Goal: Task Accomplishment & Management: Complete application form

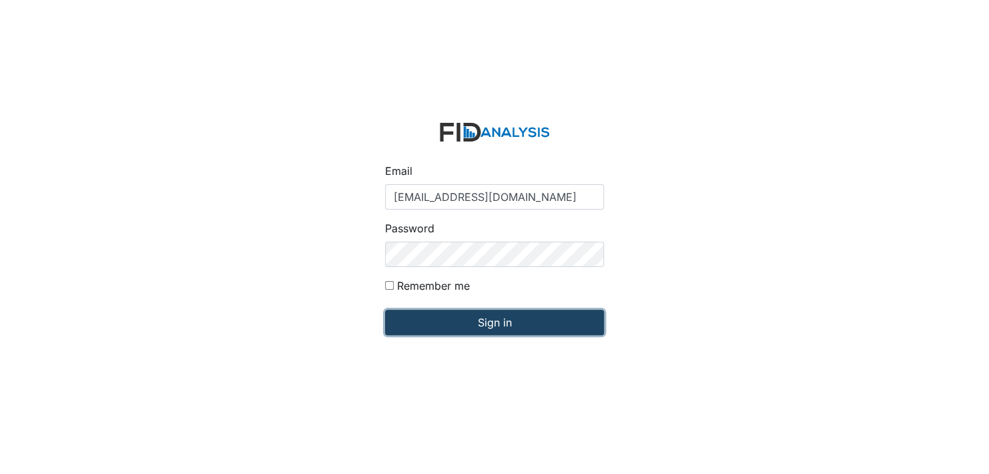
click at [490, 322] on input "Sign in" at bounding box center [494, 322] width 219 height 25
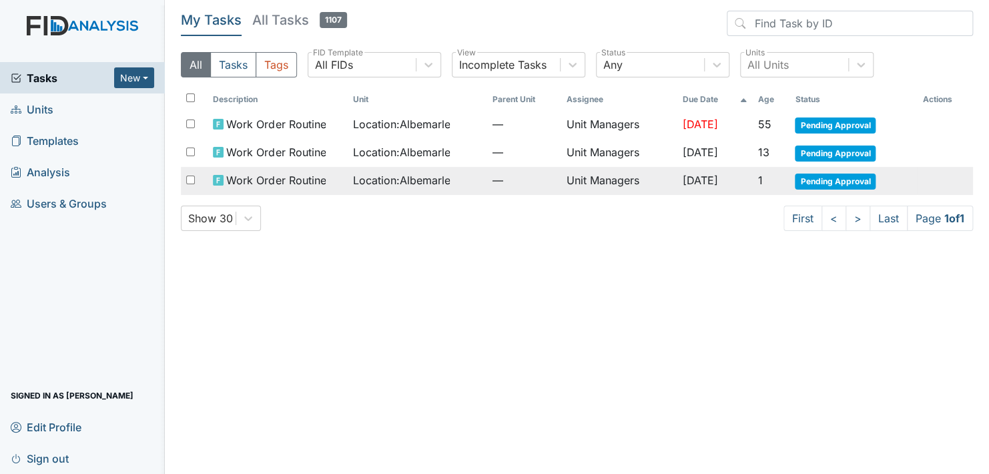
click at [847, 179] on span "Pending Approval" at bounding box center [835, 181] width 81 height 16
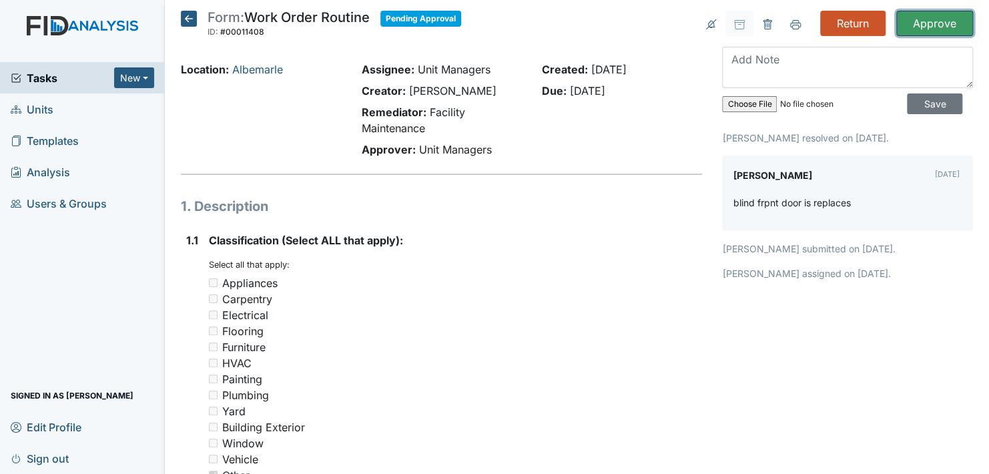
click at [921, 21] on input "Approve" at bounding box center [934, 23] width 77 height 25
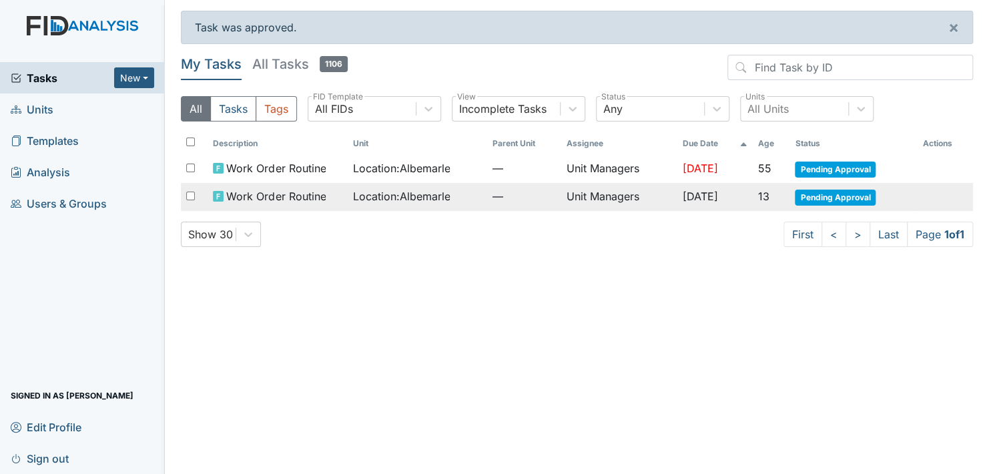
click at [847, 193] on span "Pending Approval" at bounding box center [835, 197] width 81 height 16
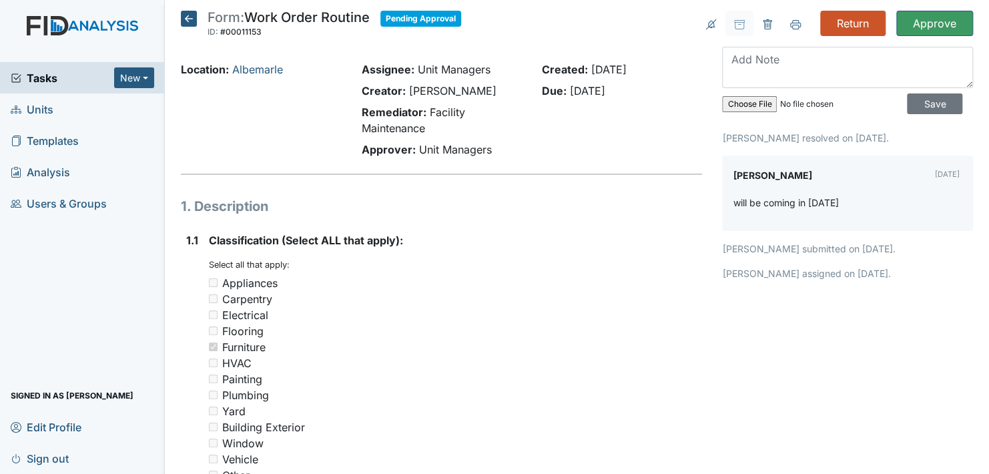
click at [185, 17] on icon at bounding box center [189, 19] width 16 height 16
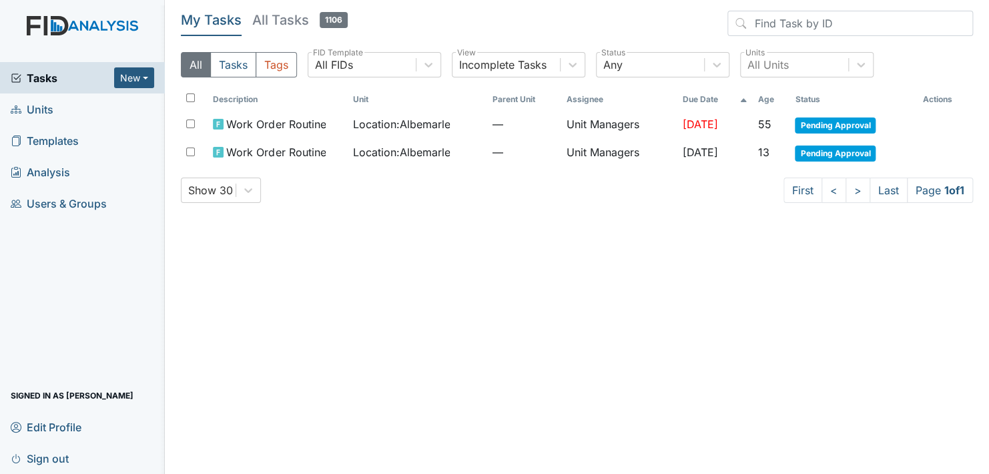
click at [40, 105] on span "Units" at bounding box center [32, 109] width 43 height 21
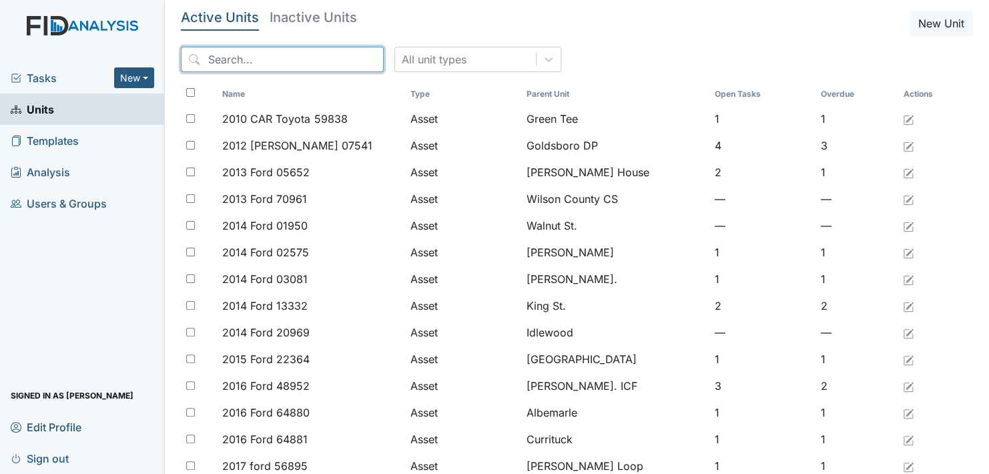
drag, startPoint x: 230, startPoint y: 49, endPoint x: 233, endPoint y: 59, distance: 9.9
click at [233, 59] on input "search" at bounding box center [282, 59] width 203 height 25
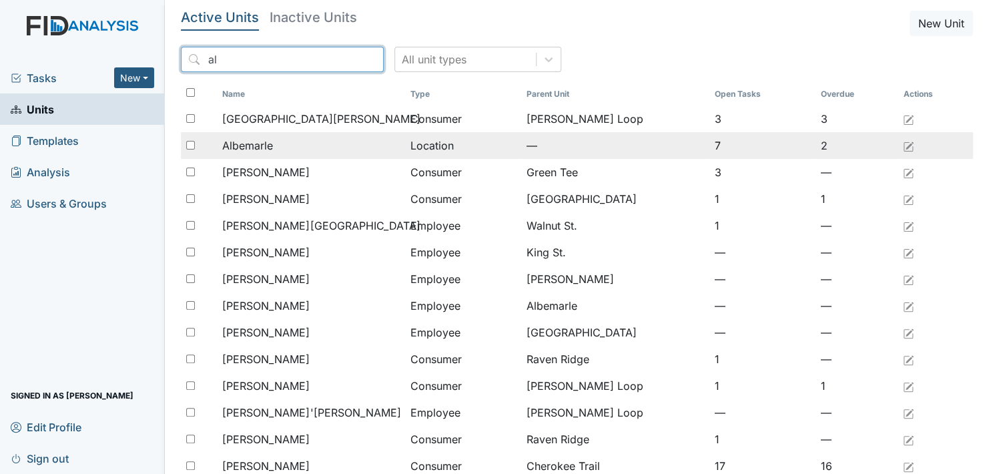
type input "al"
click at [237, 141] on span "Albemarle" at bounding box center [247, 145] width 51 height 16
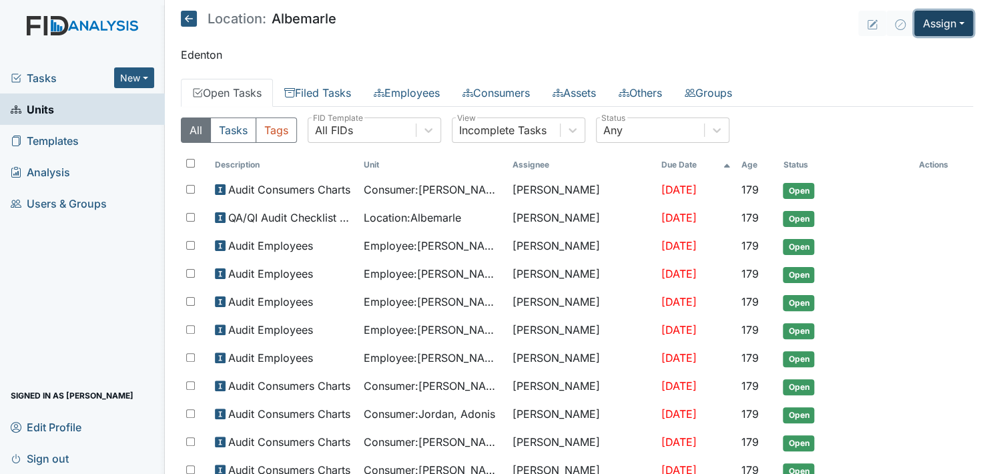
click at [950, 21] on button "Assign" at bounding box center [943, 23] width 59 height 25
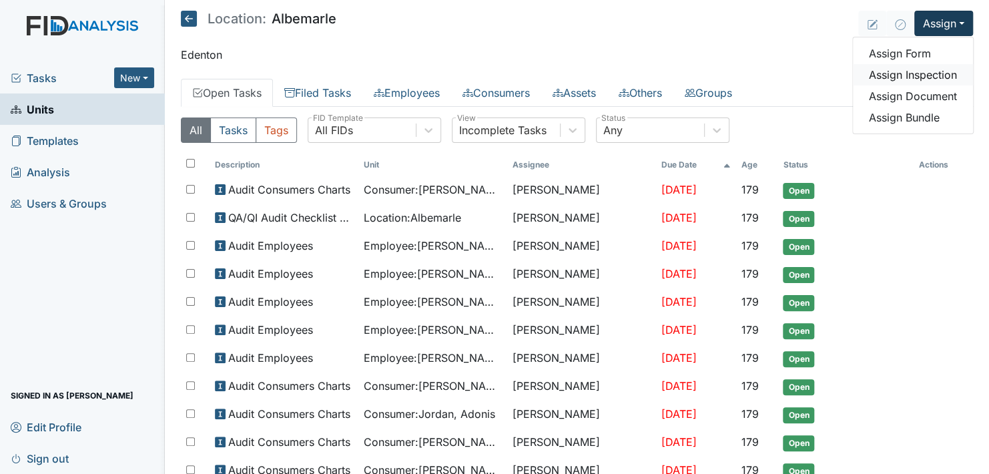
click at [925, 75] on link "Assign Inspection" at bounding box center [913, 74] width 120 height 21
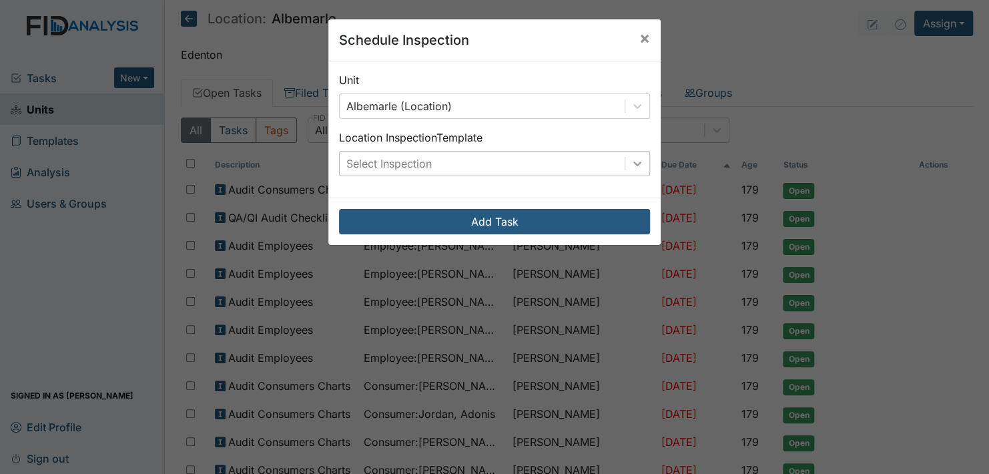
click at [636, 161] on icon at bounding box center [637, 163] width 13 height 13
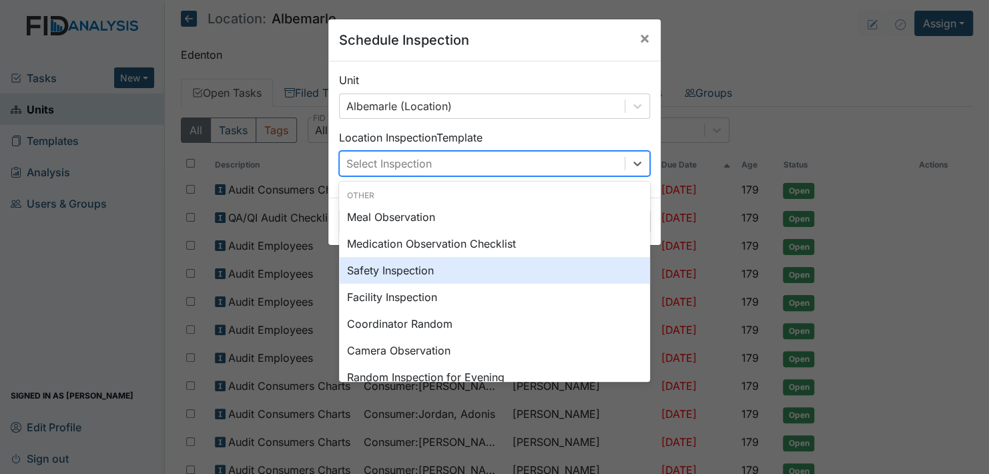
click at [472, 270] on div "Safety Inspection" at bounding box center [494, 270] width 311 height 27
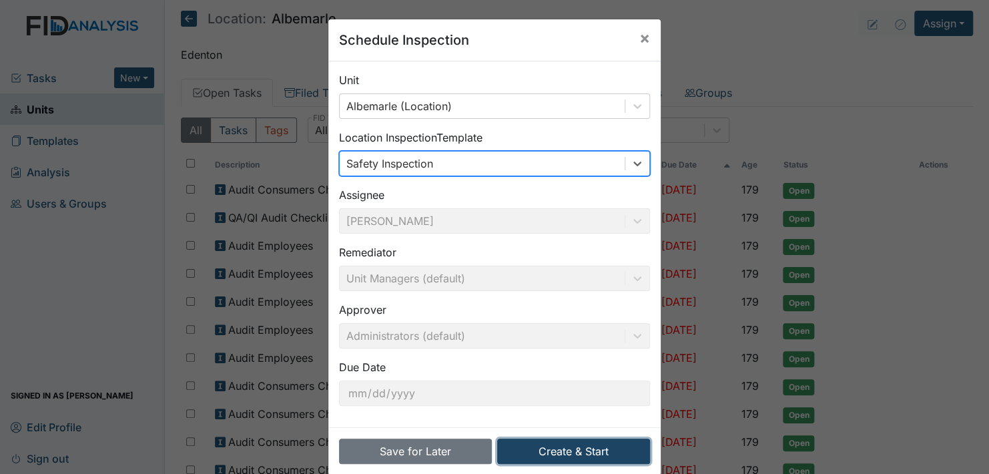
click at [559, 448] on button "Create & Start" at bounding box center [573, 450] width 153 height 25
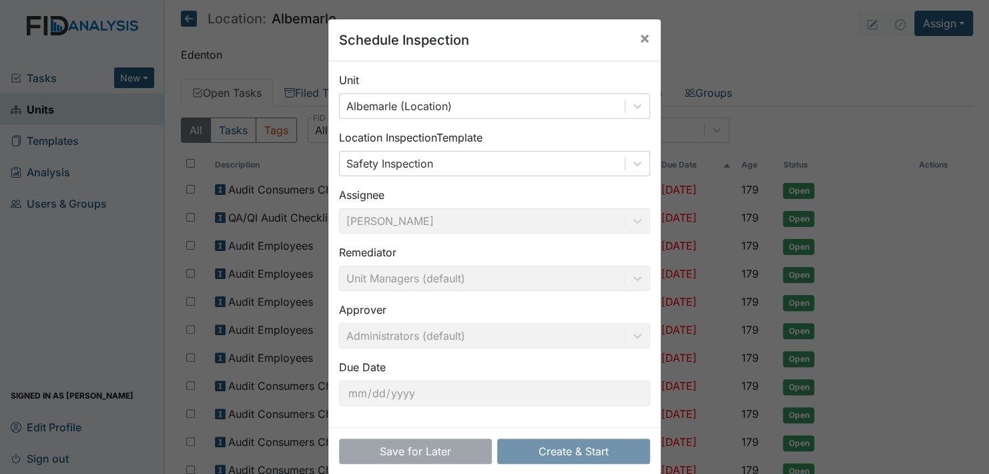
click at [741, 25] on div "Schedule Inspection × Unit Albemarle (Location) Location Inspection Template Sa…" at bounding box center [494, 237] width 989 height 474
click at [639, 38] on span "×" at bounding box center [644, 37] width 11 height 19
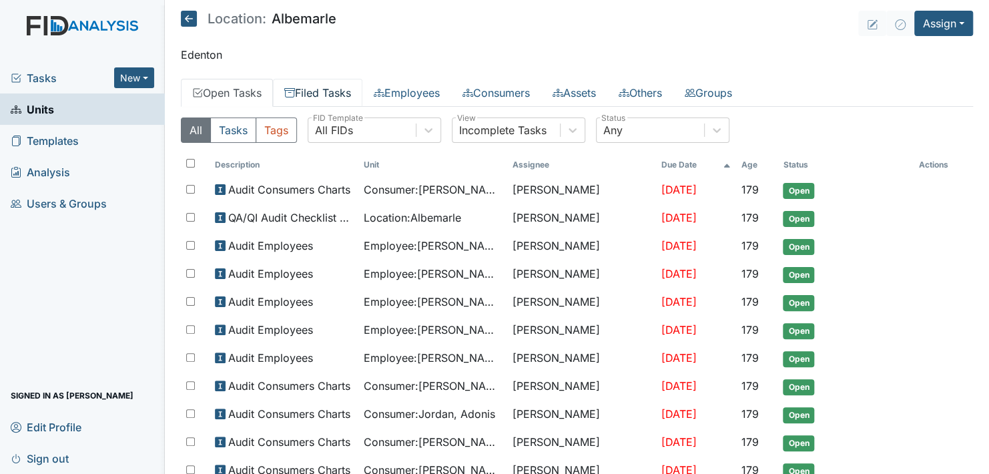
click at [344, 97] on link "Filed Tasks" at bounding box center [317, 93] width 89 height 28
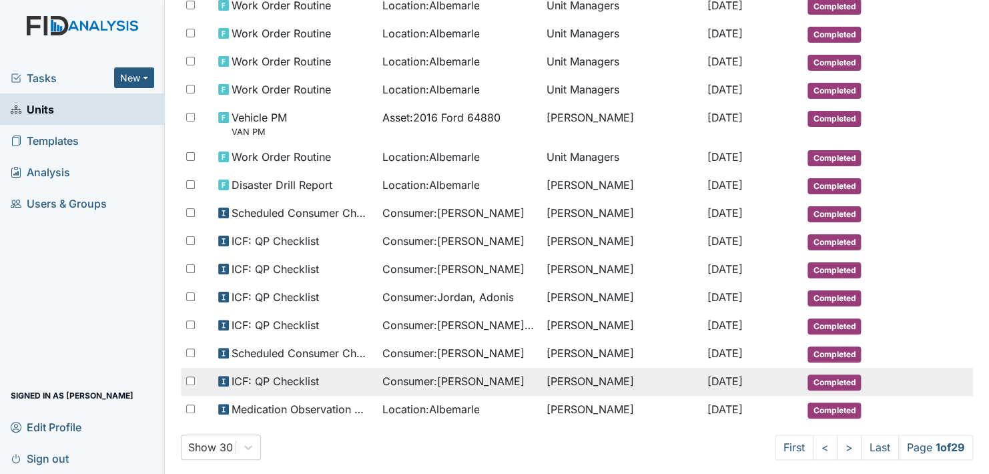
scroll to position [619, 0]
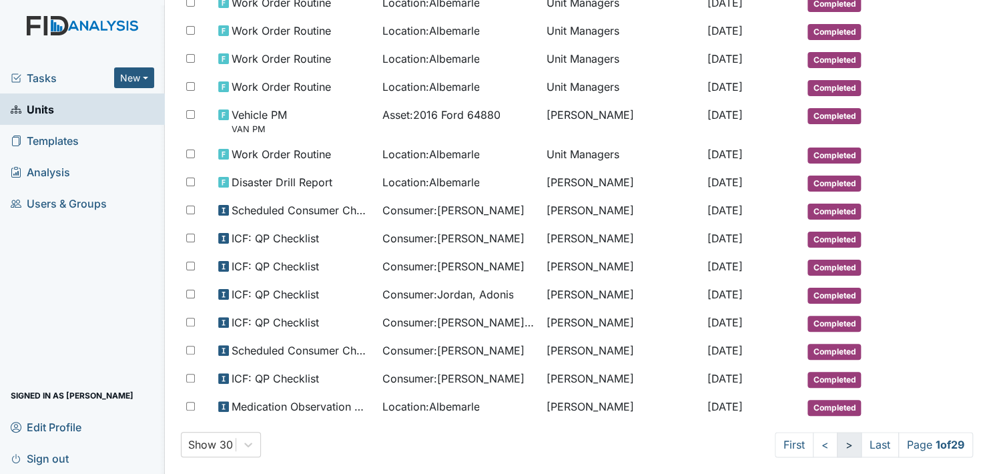
click at [837, 432] on link ">" at bounding box center [849, 444] width 25 height 25
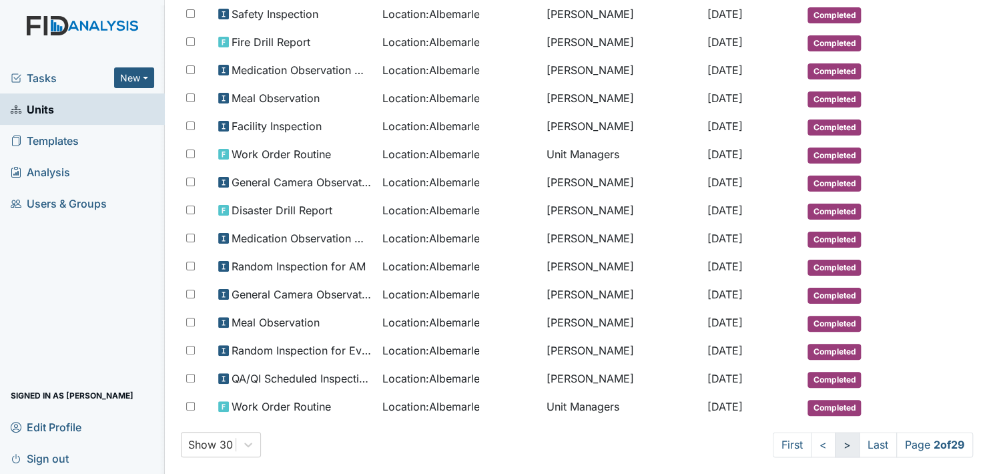
click at [835, 432] on link ">" at bounding box center [847, 444] width 25 height 25
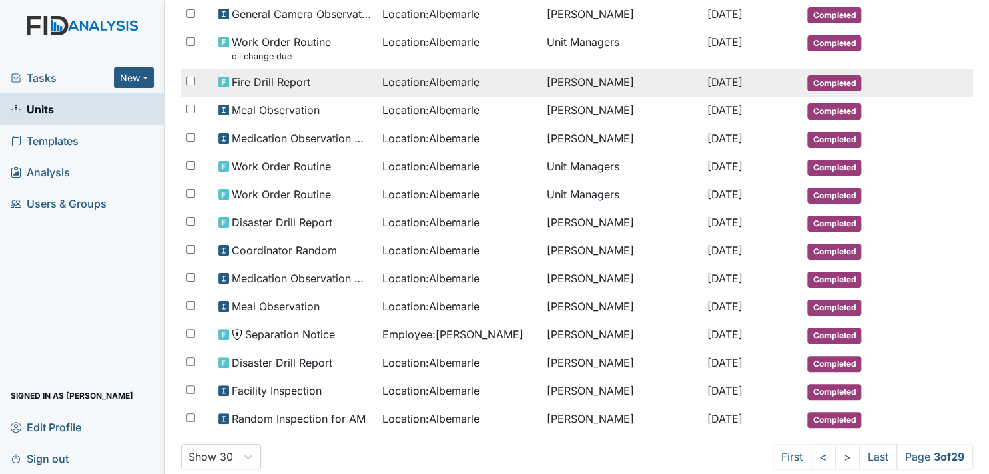
click at [825, 75] on span "Completed" at bounding box center [833, 83] width 53 height 16
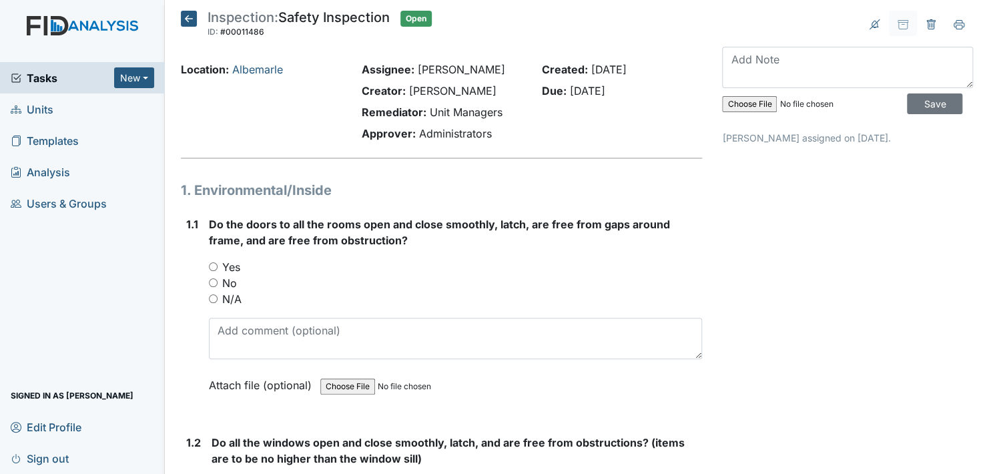
click at [212, 264] on input "Yes" at bounding box center [213, 266] width 9 height 9
radio input "true"
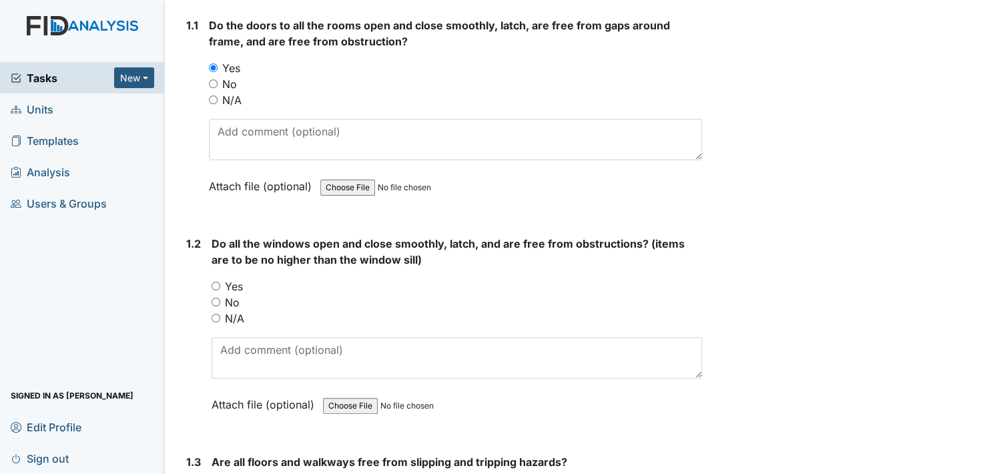
scroll to position [200, 0]
click at [214, 284] on input "Yes" at bounding box center [216, 284] width 9 height 9
radio input "true"
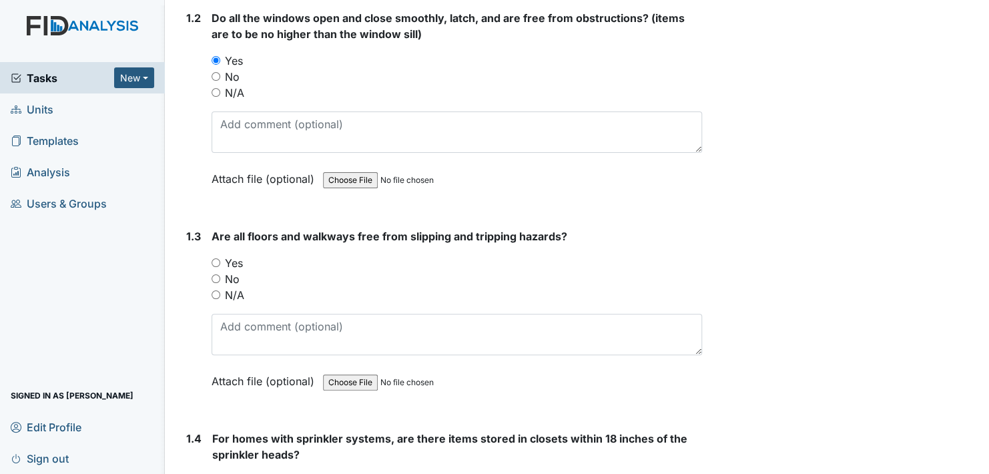
scroll to position [467, 0]
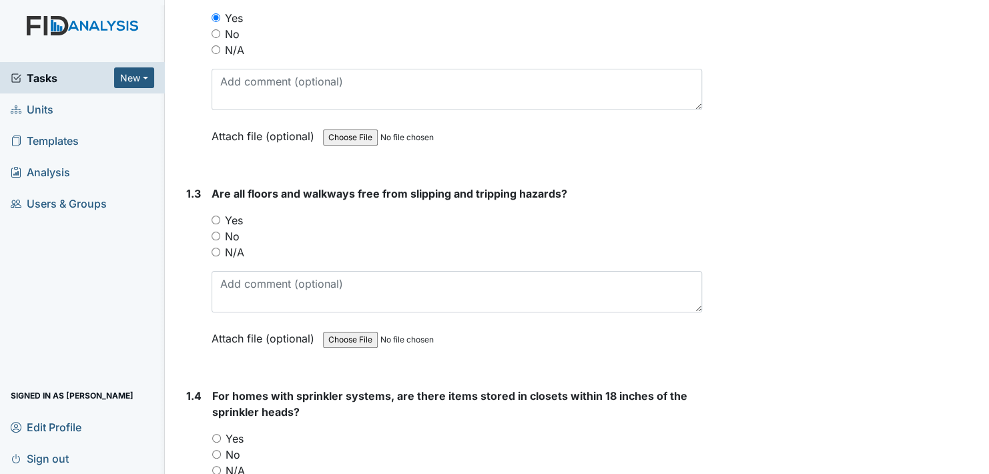
click at [218, 218] on input "Yes" at bounding box center [216, 220] width 9 height 9
radio input "true"
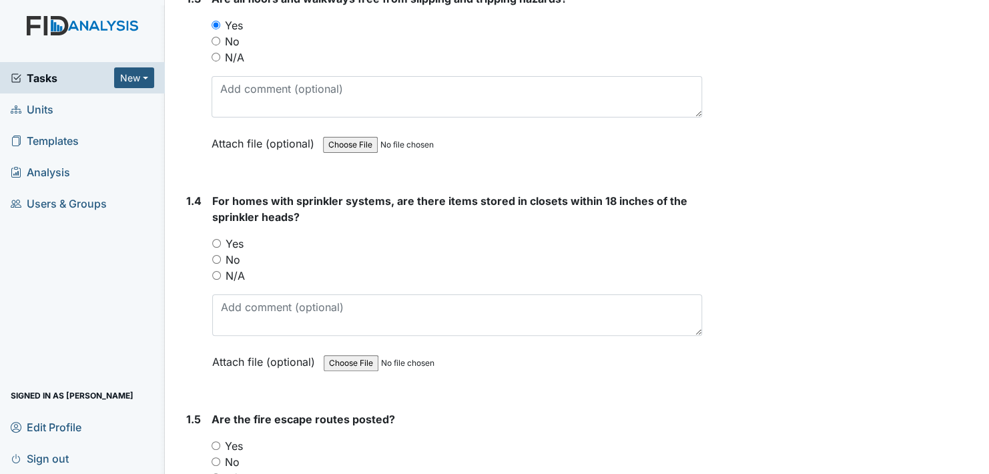
scroll to position [667, 0]
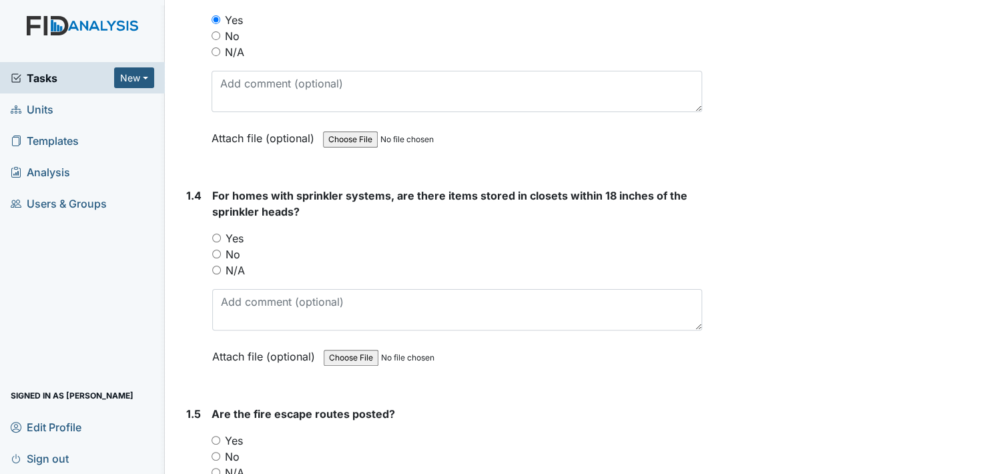
click at [214, 267] on input "N/A" at bounding box center [216, 270] width 9 height 9
radio input "true"
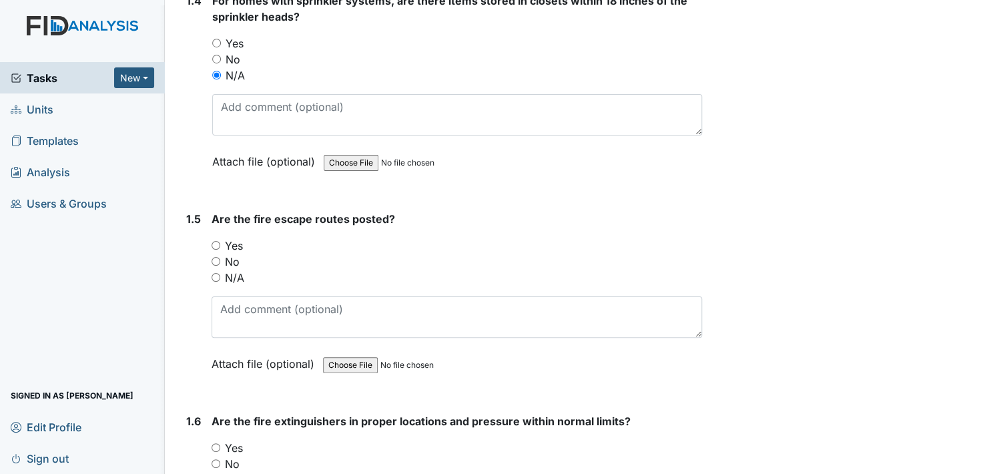
scroll to position [867, 0]
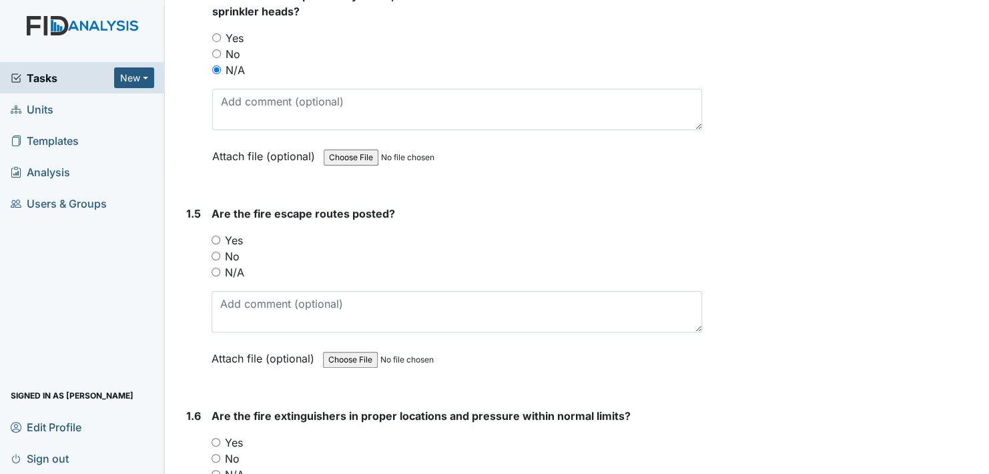
click at [216, 238] on input "Yes" at bounding box center [216, 240] width 9 height 9
radio input "true"
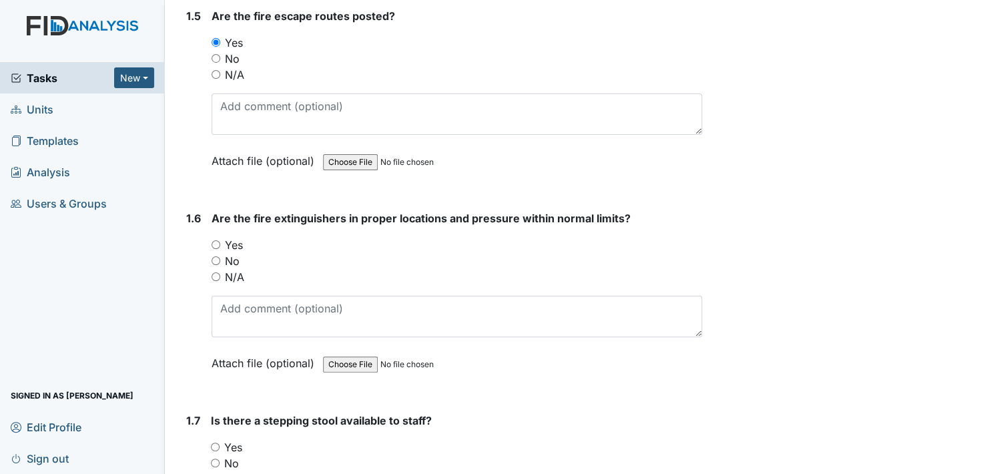
scroll to position [1068, 0]
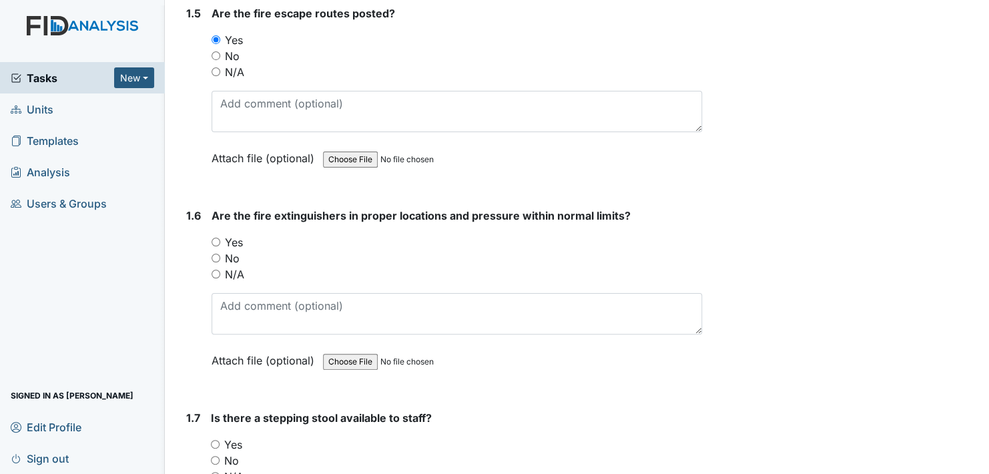
click at [218, 238] on input "Yes" at bounding box center [216, 242] width 9 height 9
radio input "true"
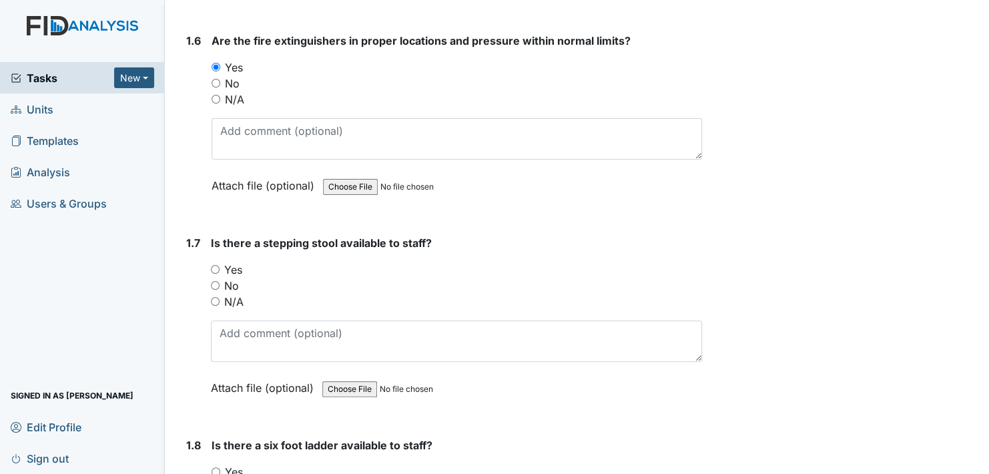
scroll to position [1268, 0]
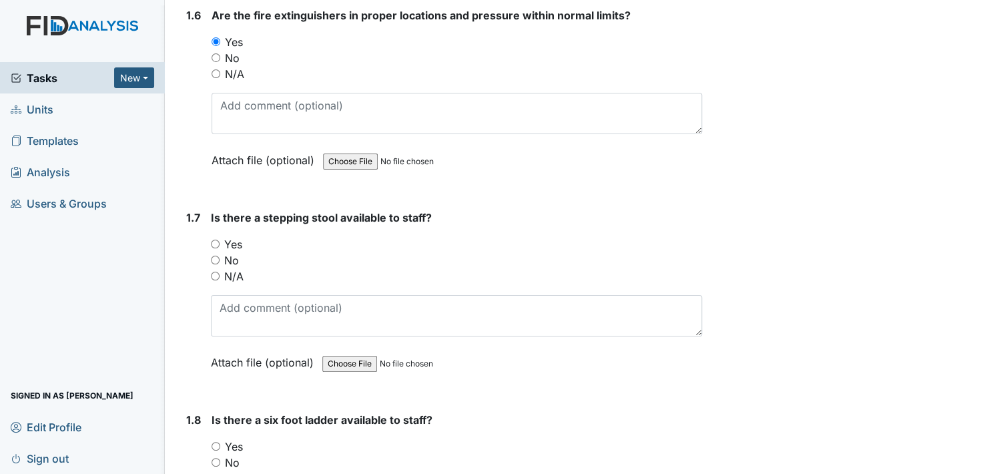
click at [214, 240] on input "Yes" at bounding box center [215, 244] width 9 height 9
radio input "true"
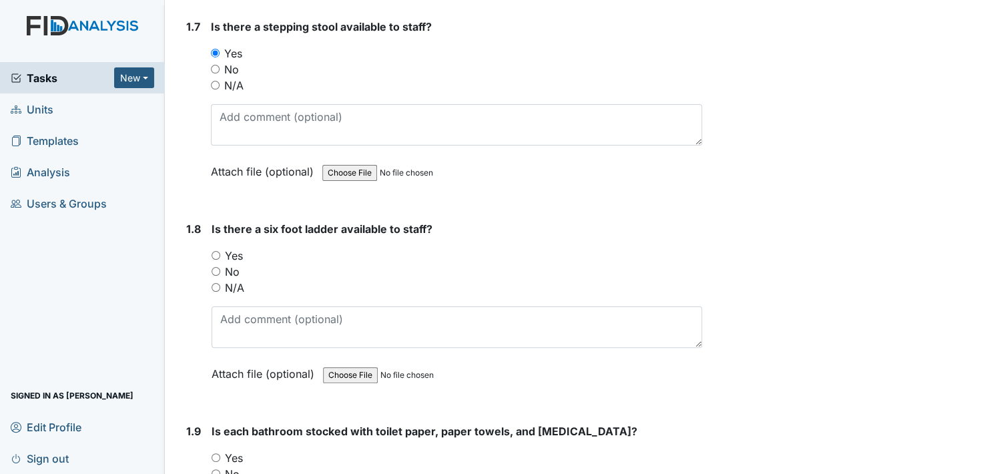
scroll to position [1468, 0]
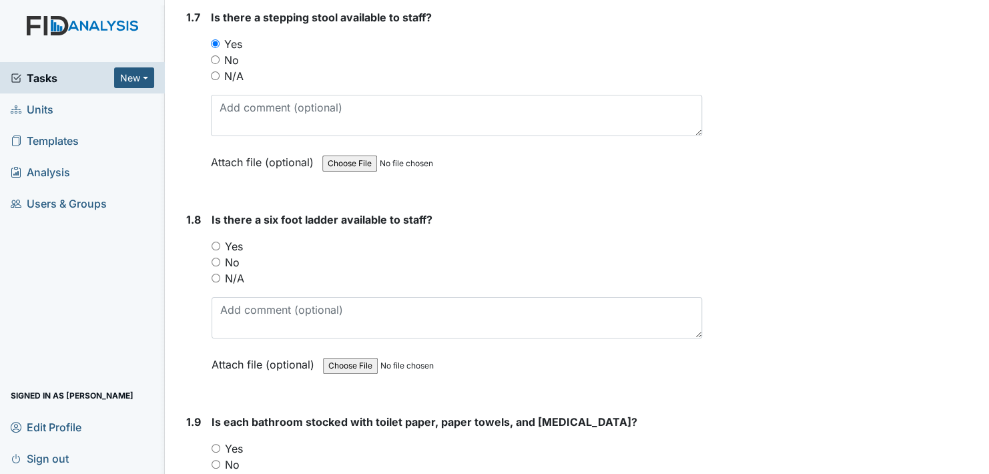
click at [214, 242] on input "Yes" at bounding box center [216, 246] width 9 height 9
radio input "true"
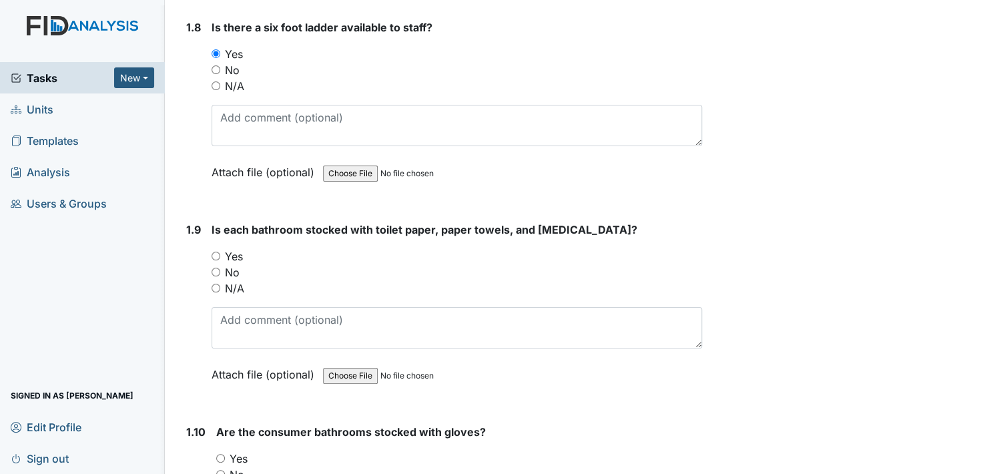
scroll to position [1668, 0]
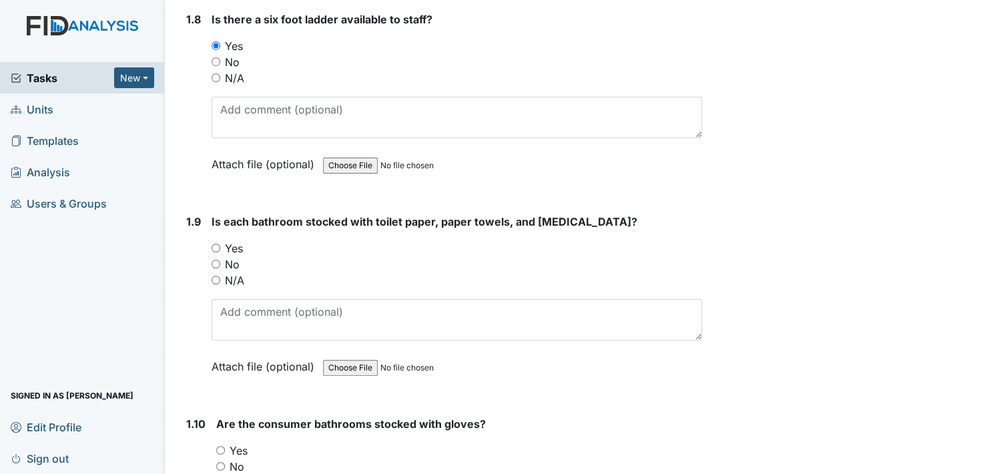
click at [214, 244] on input "Yes" at bounding box center [216, 248] width 9 height 9
radio input "true"
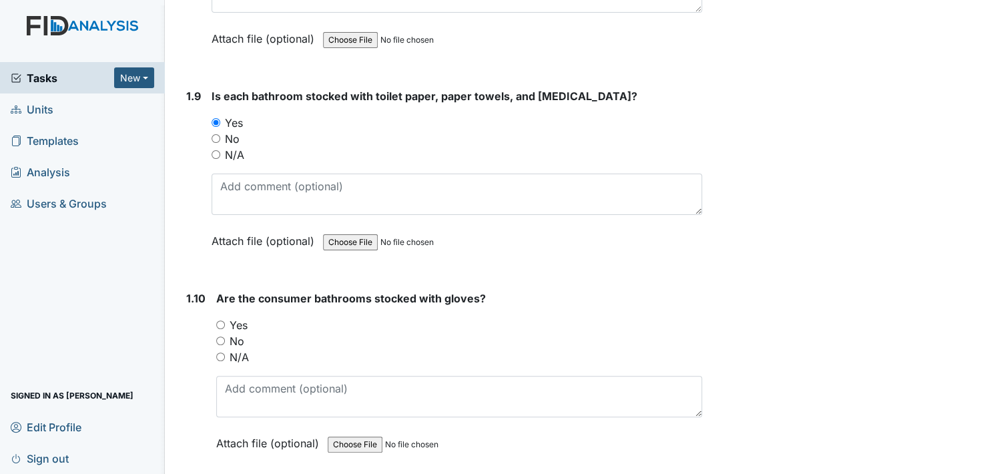
scroll to position [1802, 0]
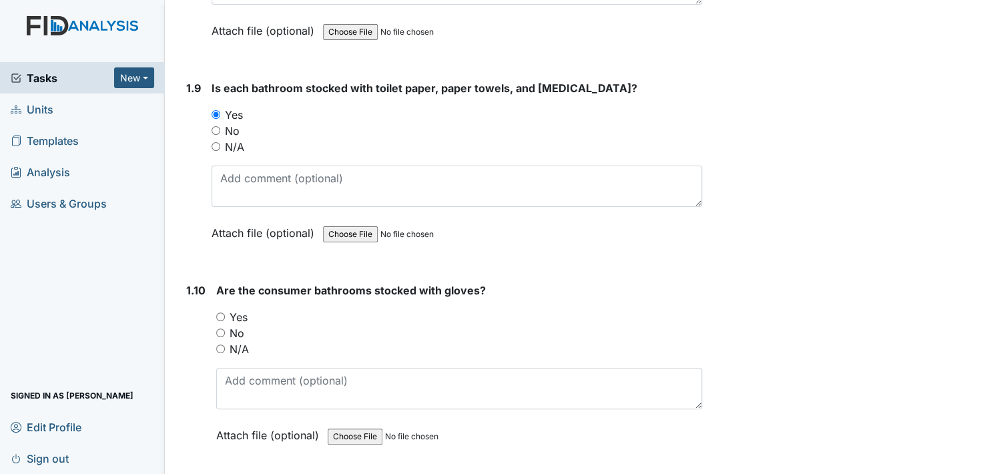
click at [219, 312] on input "Yes" at bounding box center [220, 316] width 9 height 9
radio input "true"
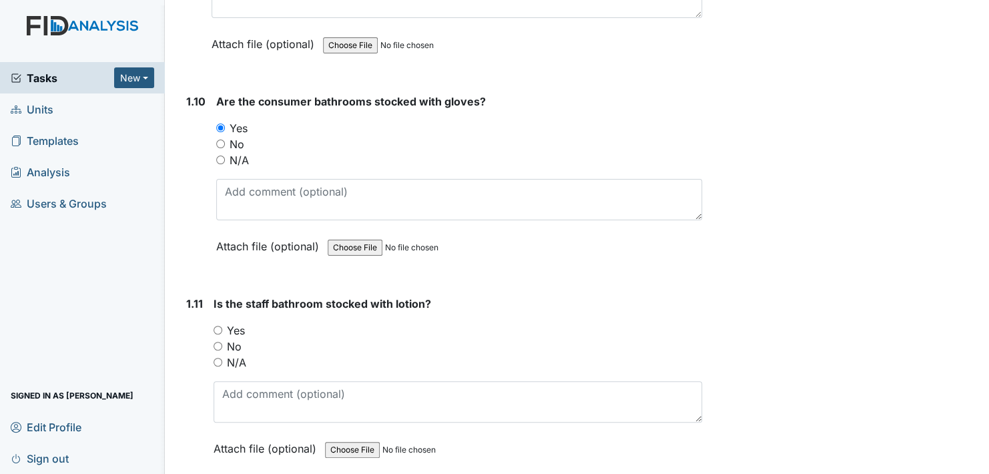
scroll to position [2002, 0]
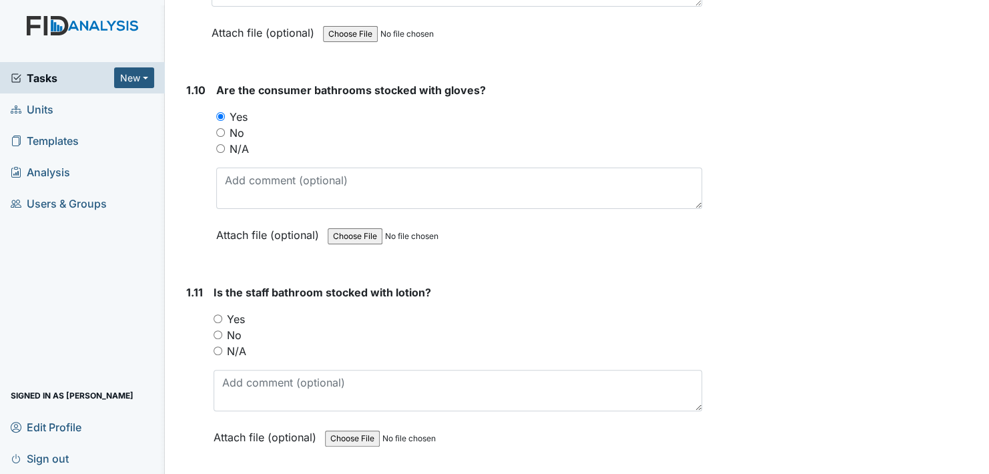
click at [215, 314] on input "Yes" at bounding box center [218, 318] width 9 height 9
radio input "true"
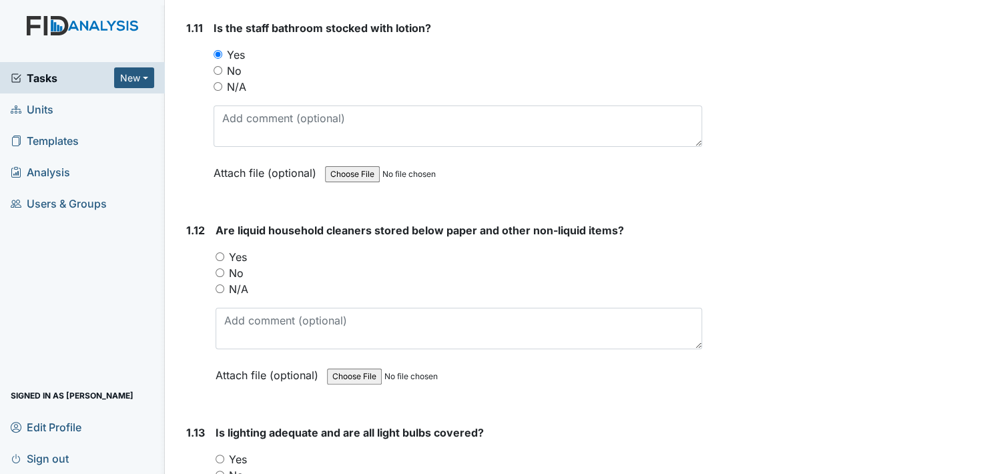
scroll to position [2269, 0]
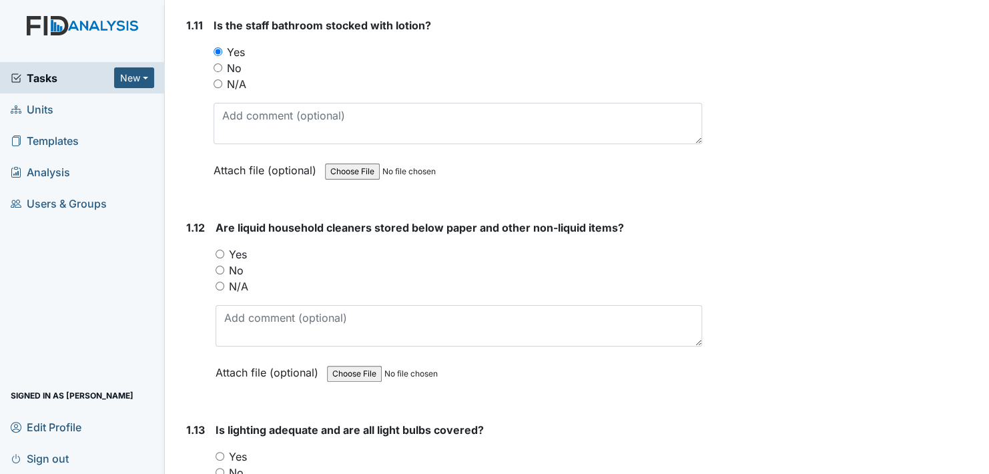
click at [221, 250] on input "Yes" at bounding box center [220, 254] width 9 height 9
radio input "true"
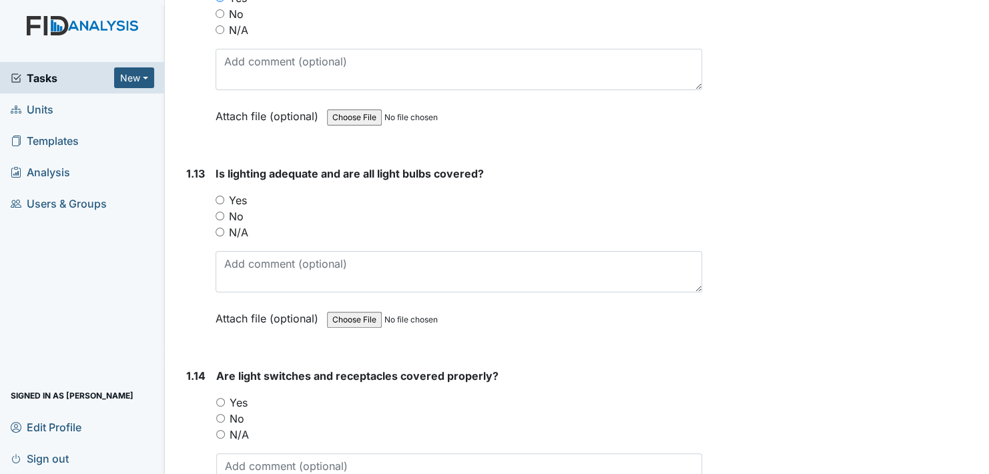
scroll to position [2536, 0]
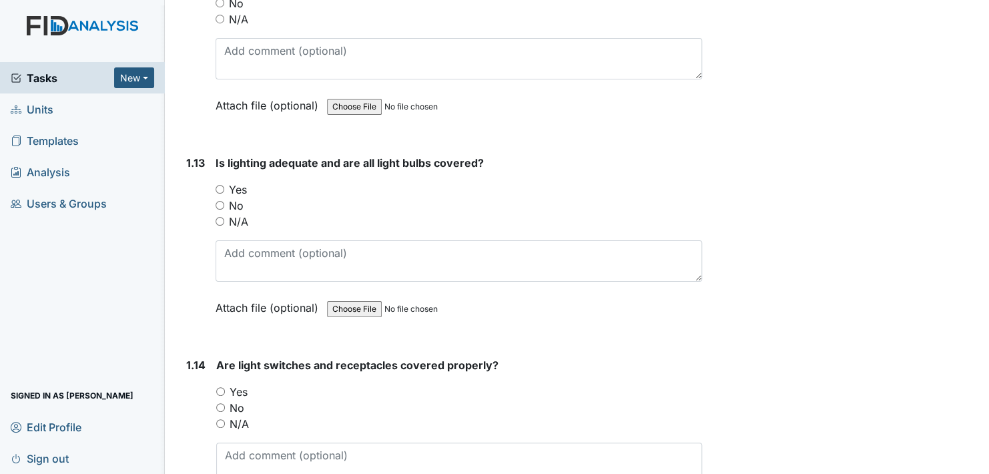
click at [221, 185] on input "Yes" at bounding box center [220, 189] width 9 height 9
radio input "true"
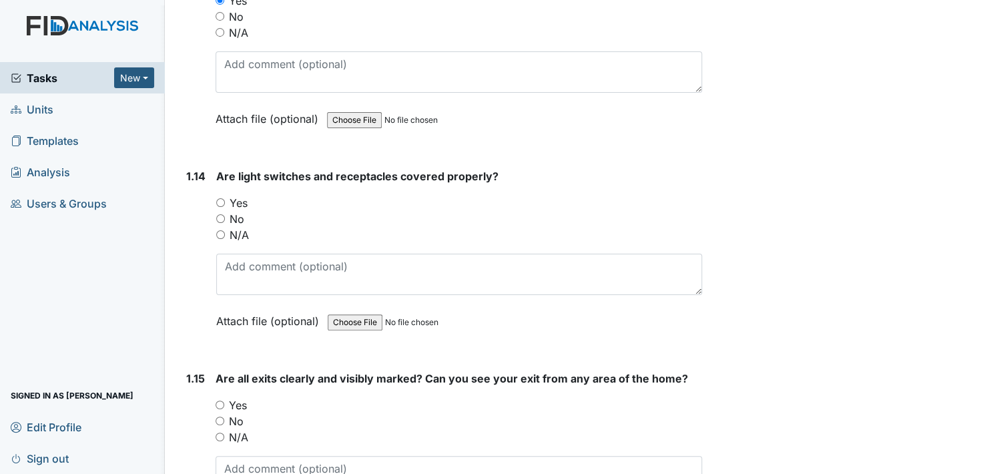
scroll to position [2736, 0]
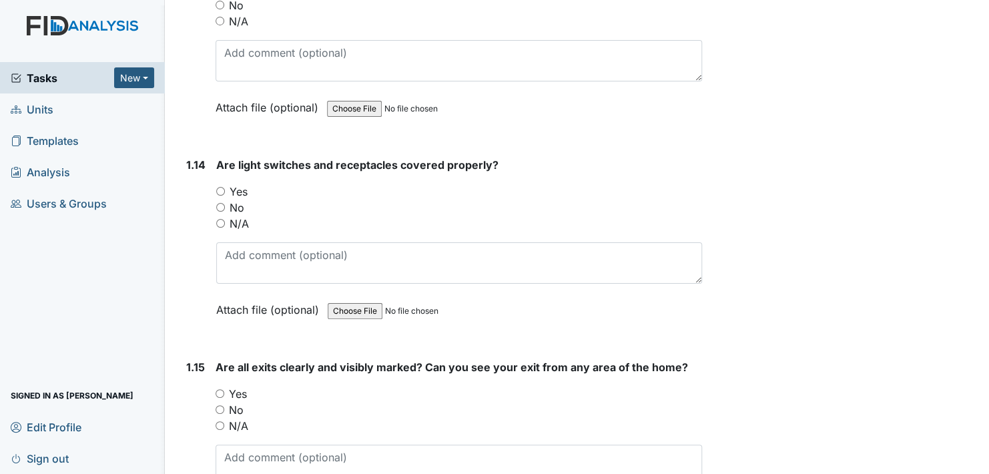
click at [222, 187] on input "Yes" at bounding box center [220, 191] width 9 height 9
radio input "true"
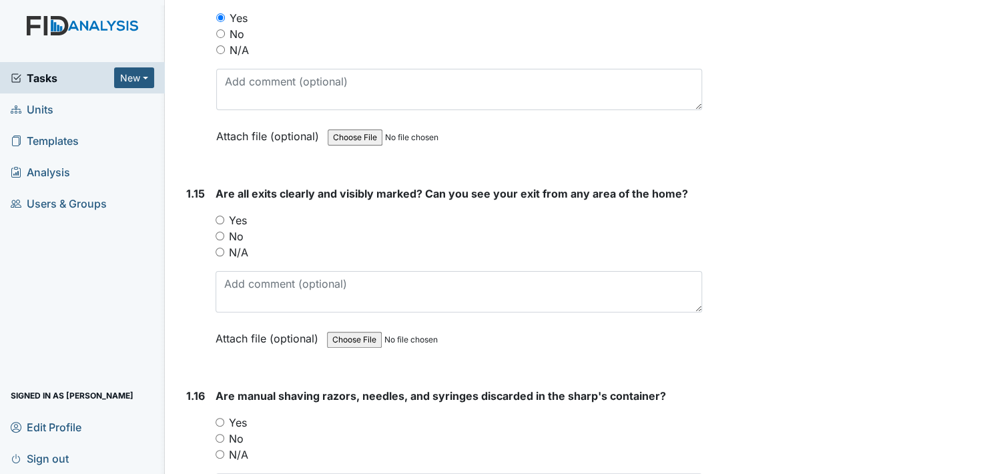
scroll to position [2936, 0]
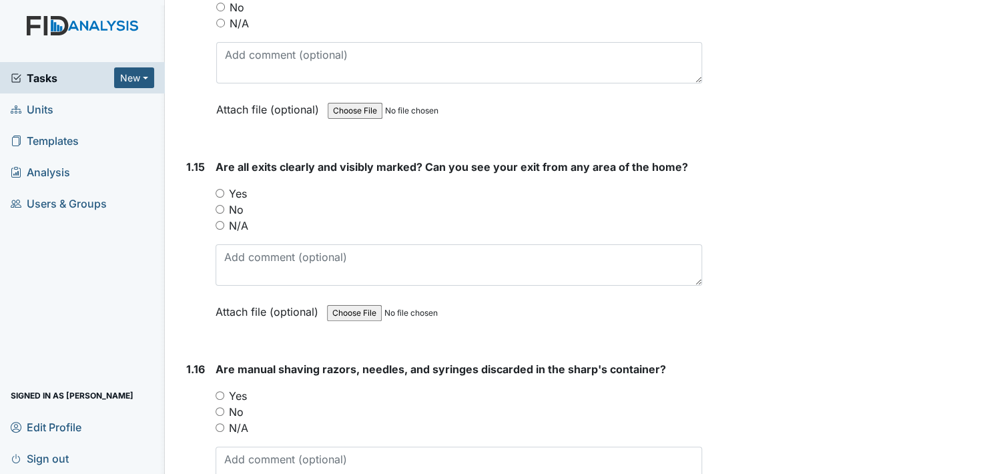
click at [221, 189] on input "Yes" at bounding box center [220, 193] width 9 height 9
radio input "true"
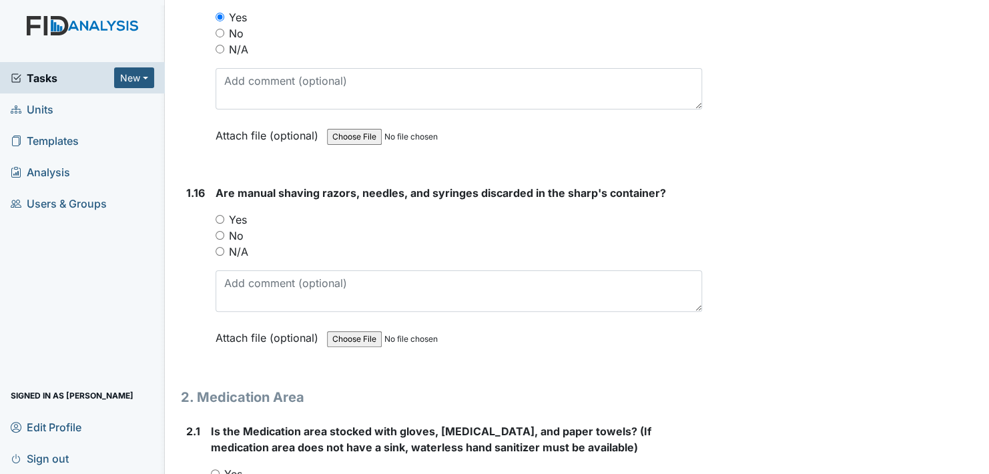
scroll to position [3136, 0]
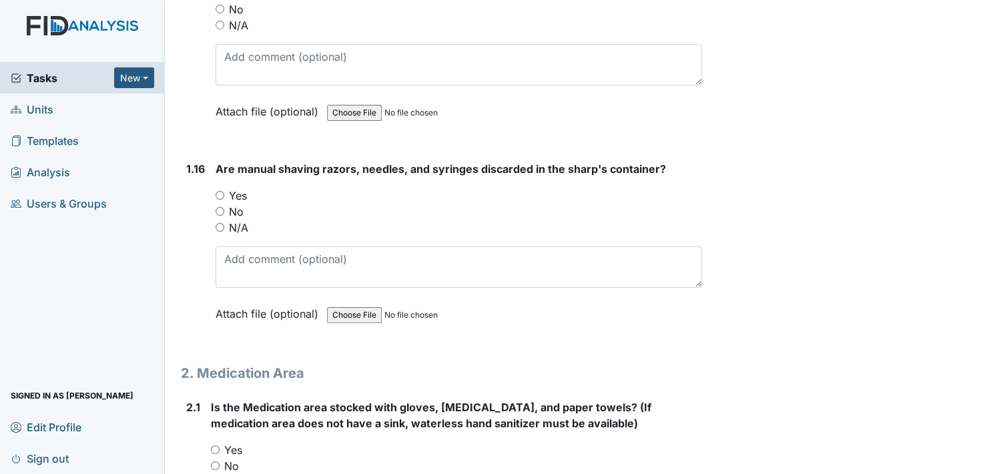
click at [220, 191] on input "Yes" at bounding box center [220, 195] width 9 height 9
radio input "true"
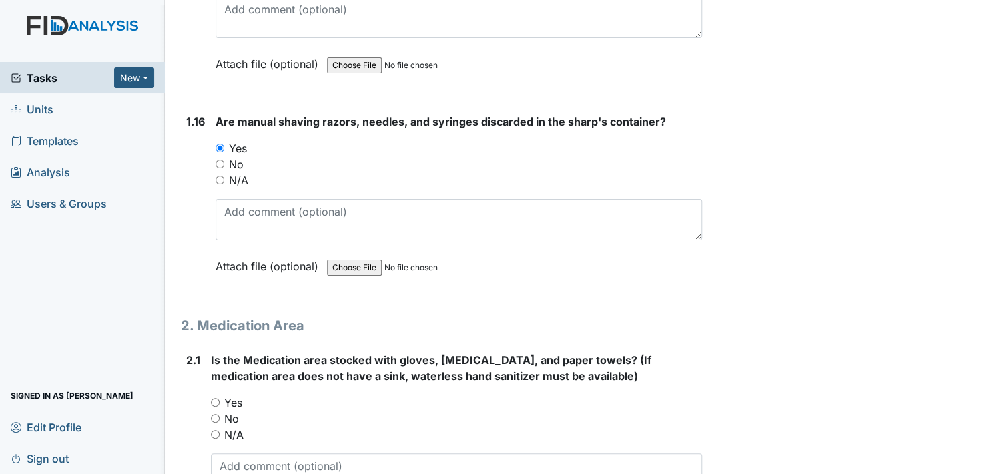
scroll to position [3203, 0]
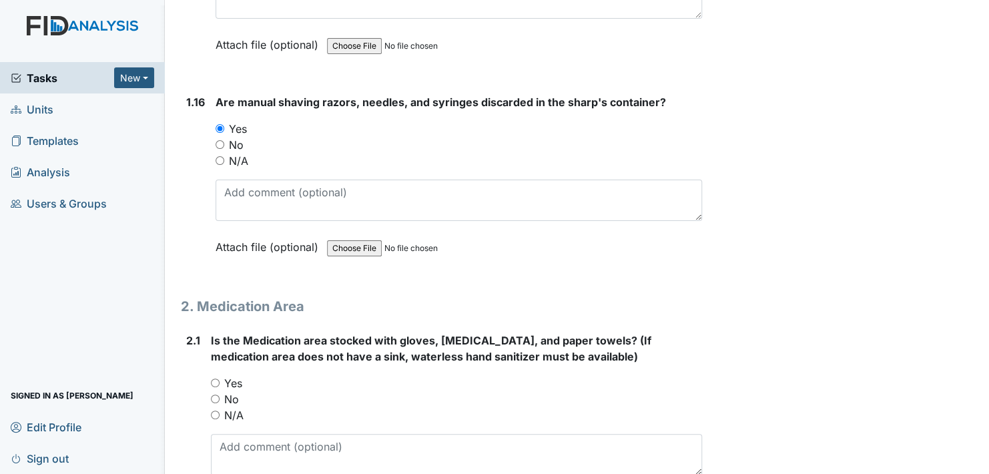
click at [216, 378] on input "Yes" at bounding box center [215, 382] width 9 height 9
radio input "true"
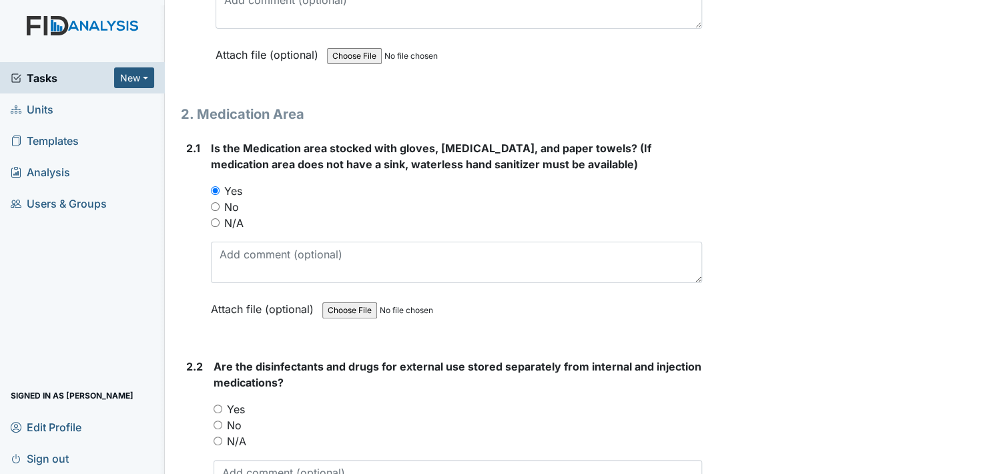
scroll to position [3403, 0]
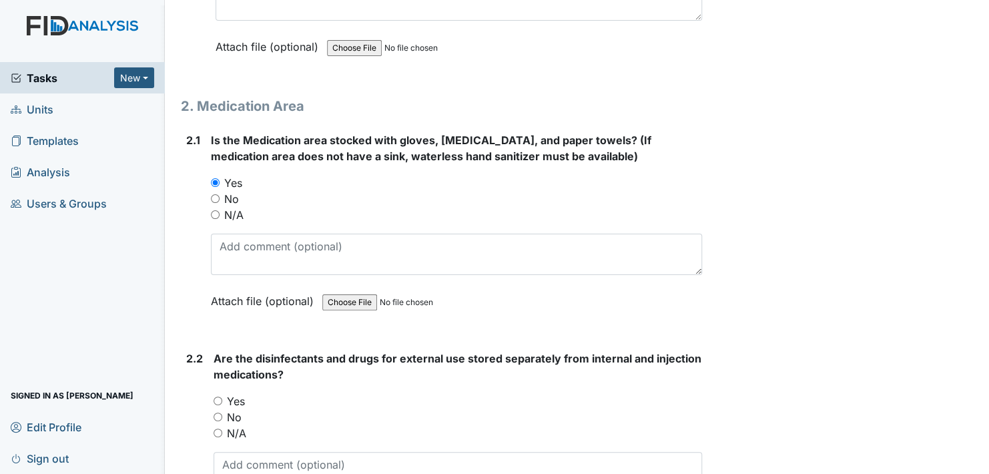
click at [220, 396] on input "Yes" at bounding box center [218, 400] width 9 height 9
radio input "true"
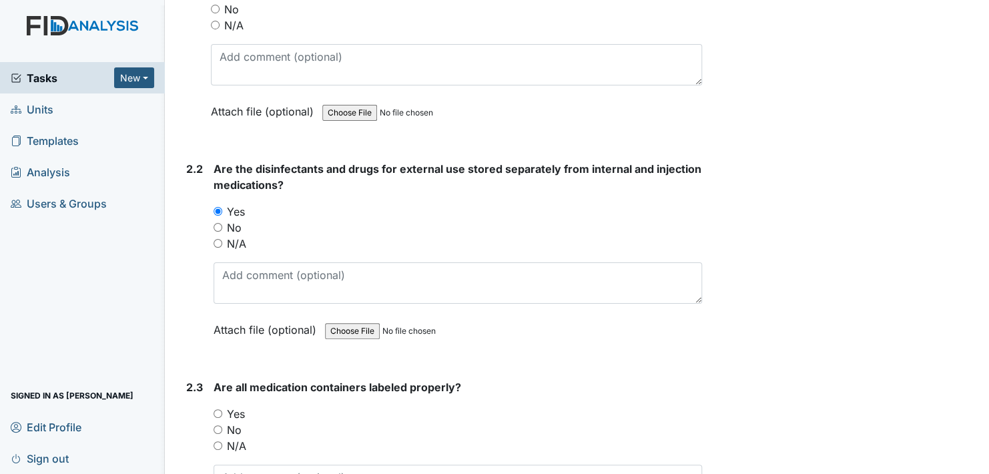
scroll to position [3603, 0]
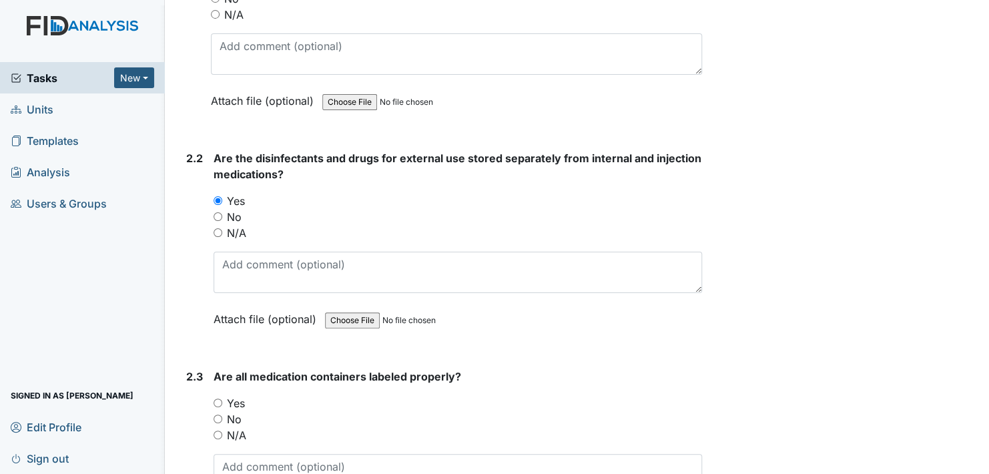
click at [214, 398] on input "Yes" at bounding box center [218, 402] width 9 height 9
radio input "true"
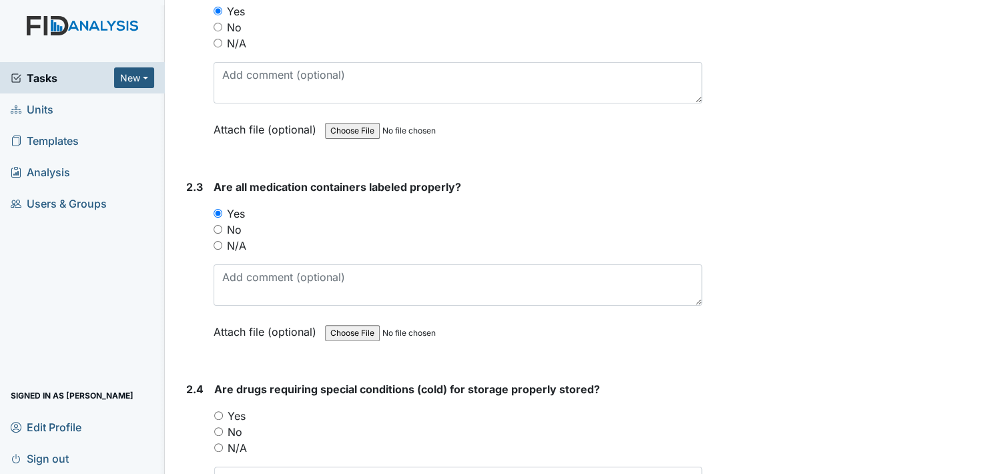
scroll to position [3803, 0]
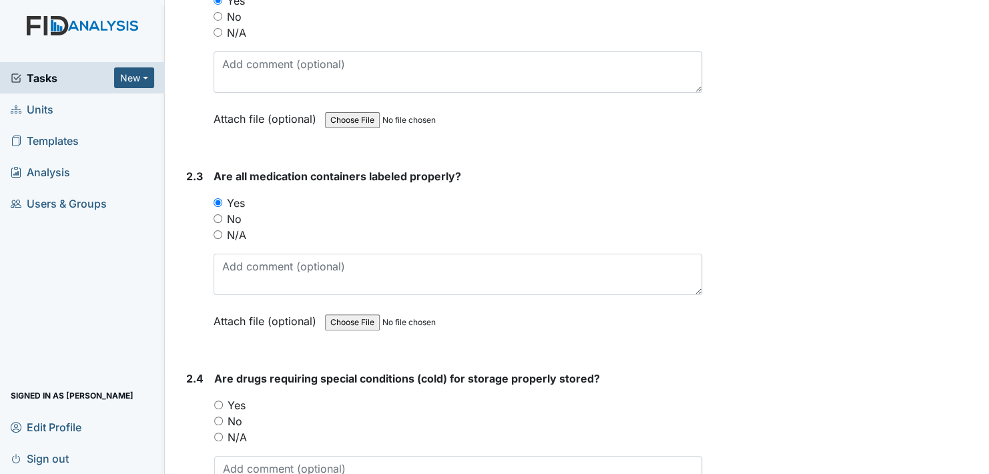
click at [217, 400] on input "Yes" at bounding box center [218, 404] width 9 height 9
radio input "true"
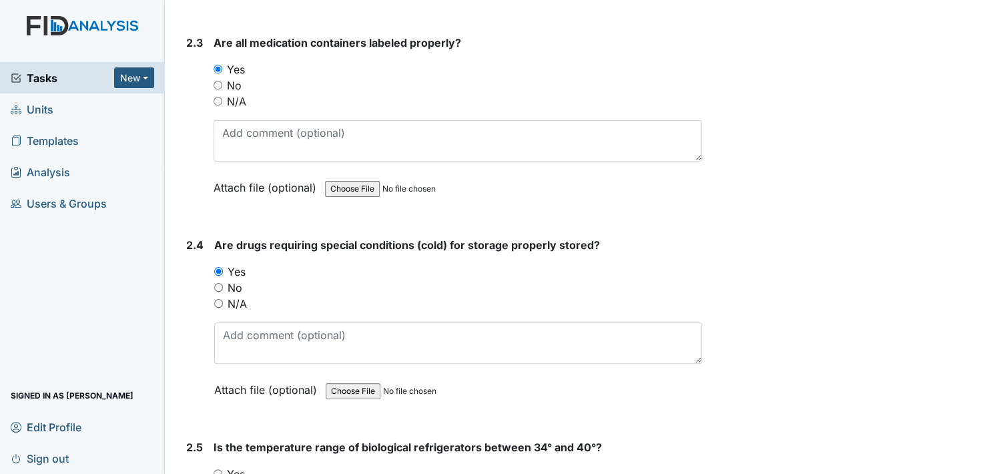
scroll to position [4070, 0]
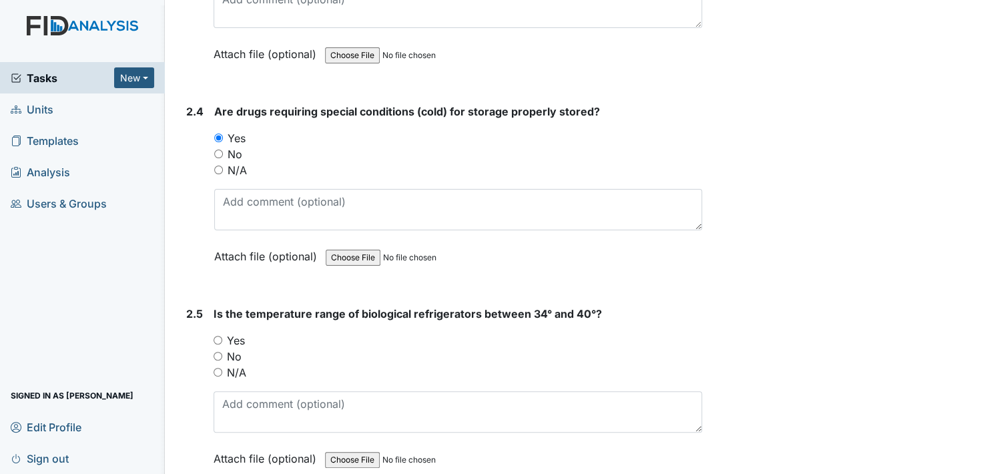
click at [216, 336] on input "Yes" at bounding box center [218, 340] width 9 height 9
radio input "true"
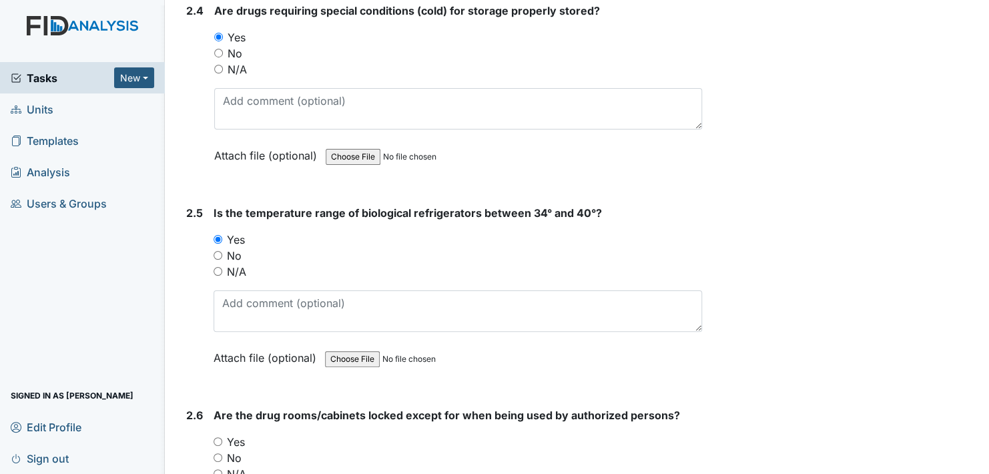
scroll to position [4270, 0]
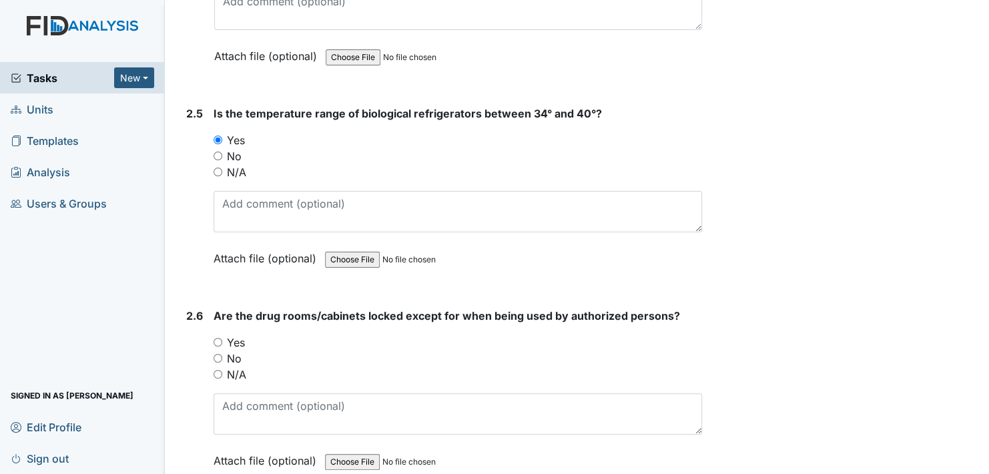
click at [217, 338] on input "Yes" at bounding box center [218, 342] width 9 height 9
radio input "true"
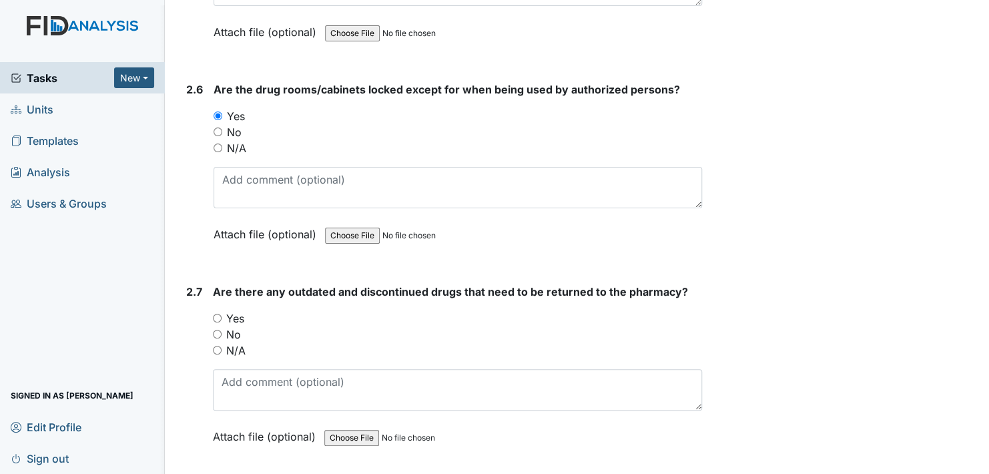
scroll to position [4537, 0]
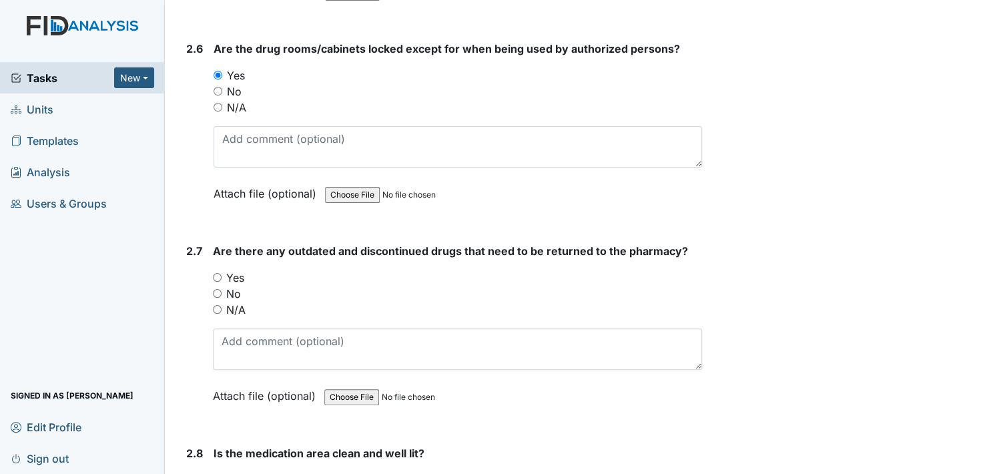
click at [218, 289] on input "No" at bounding box center [217, 293] width 9 height 9
radio input "true"
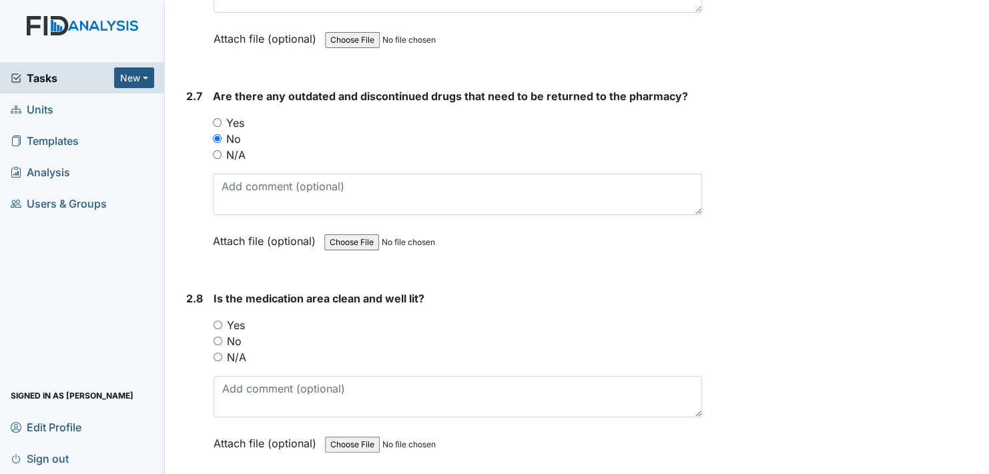
scroll to position [4737, 0]
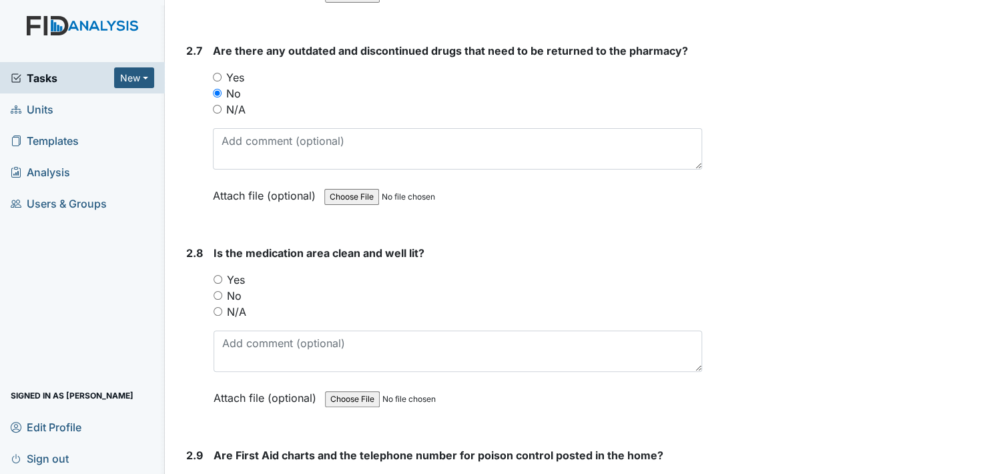
click at [218, 275] on input "Yes" at bounding box center [218, 279] width 9 height 9
radio input "true"
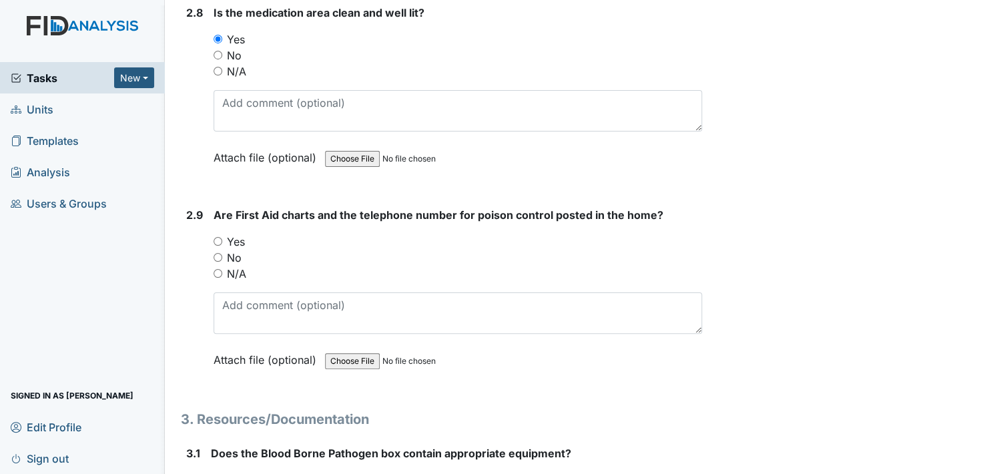
scroll to position [5004, 0]
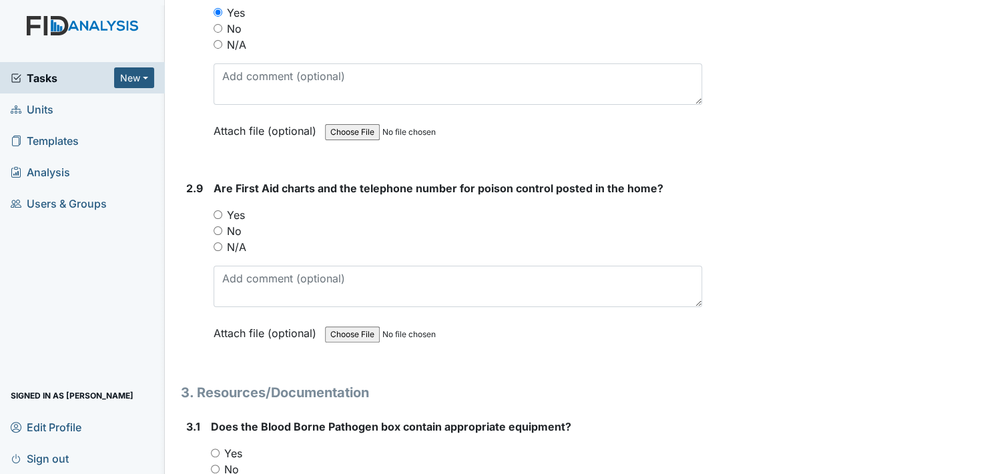
click at [220, 210] on input "Yes" at bounding box center [218, 214] width 9 height 9
radio input "true"
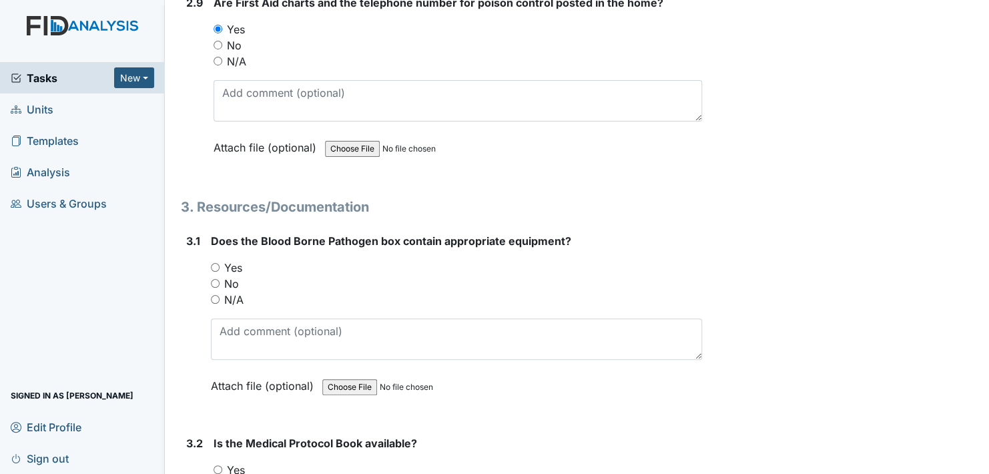
scroll to position [5204, 0]
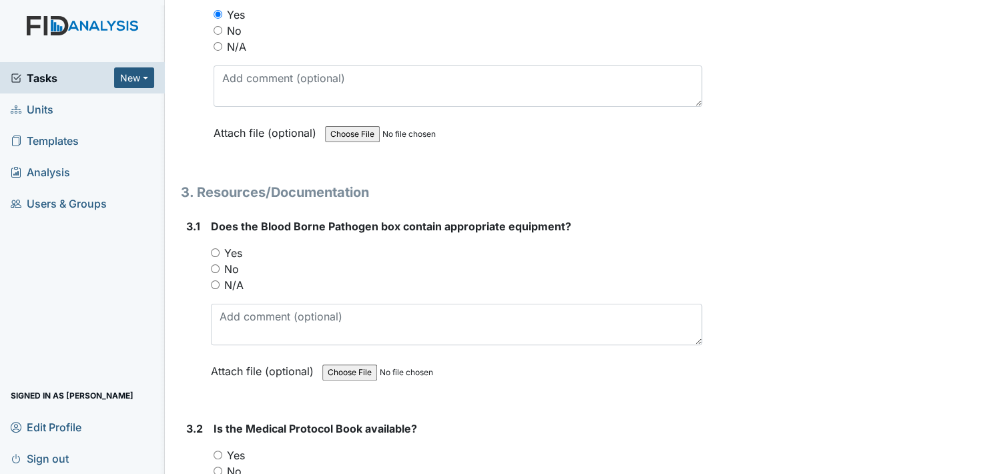
click at [214, 248] on input "Yes" at bounding box center [215, 252] width 9 height 9
radio input "true"
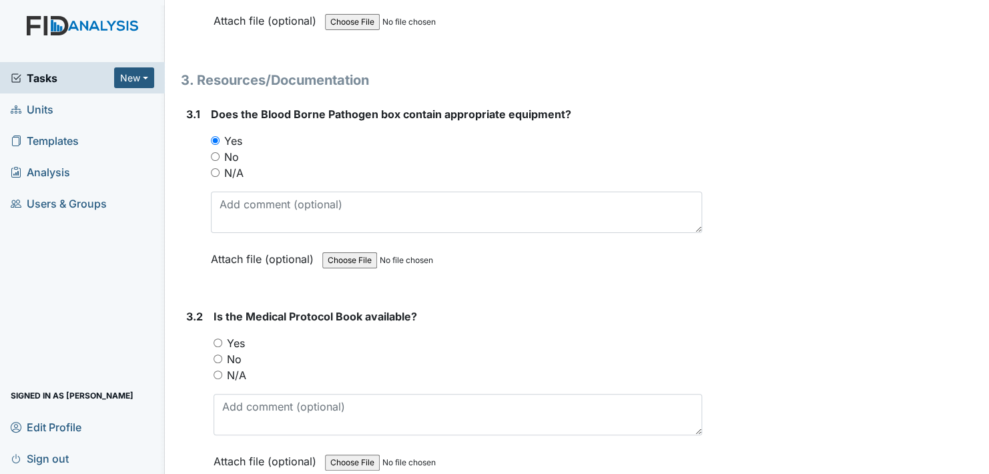
scroll to position [5338, 0]
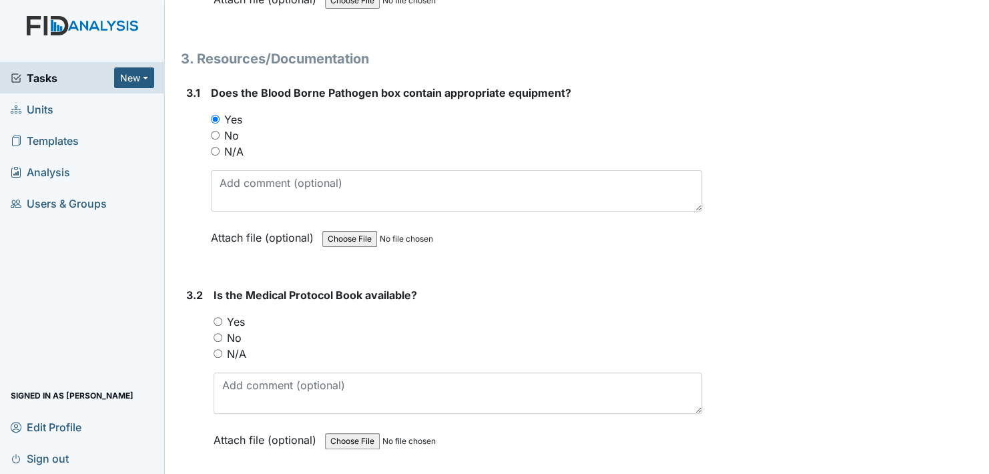
click at [222, 317] on input "Yes" at bounding box center [218, 321] width 9 height 9
radio input "true"
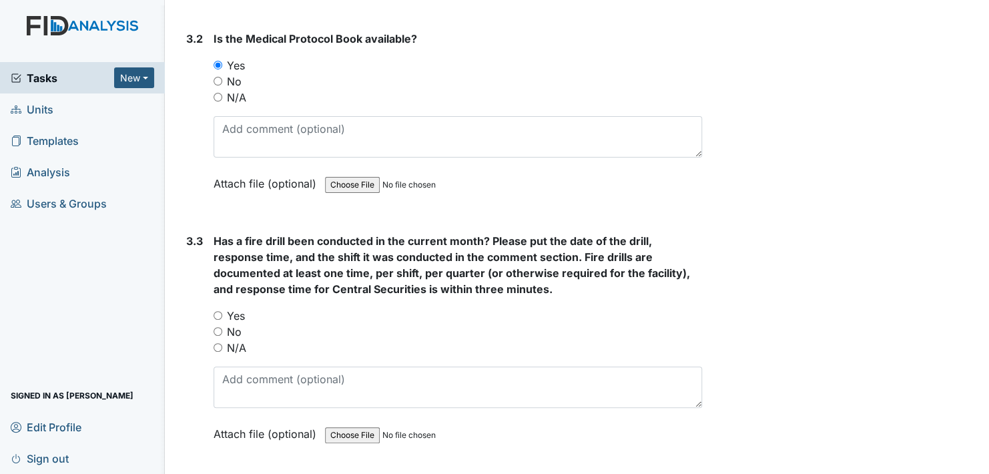
scroll to position [5605, 0]
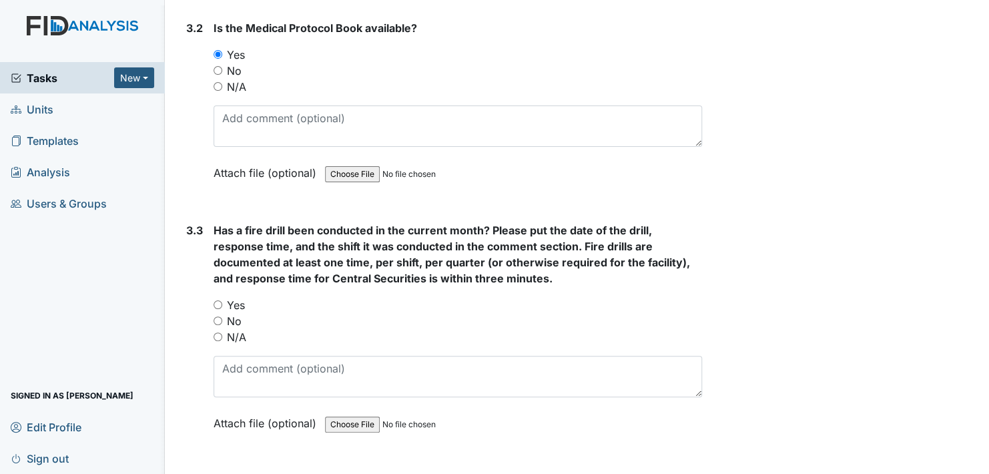
click at [217, 300] on input "Yes" at bounding box center [218, 304] width 9 height 9
radio input "true"
click at [313, 297] on div "Yes" at bounding box center [458, 305] width 488 height 16
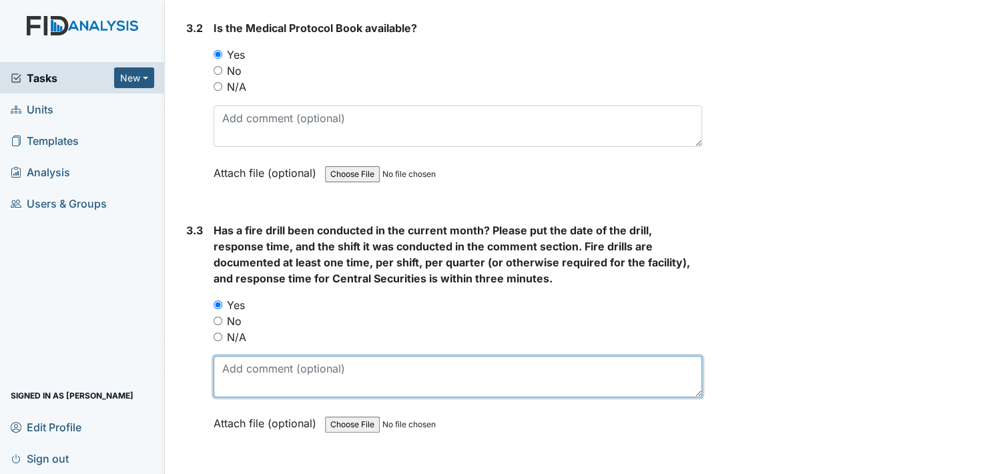
click at [251, 371] on textarea at bounding box center [458, 376] width 488 height 41
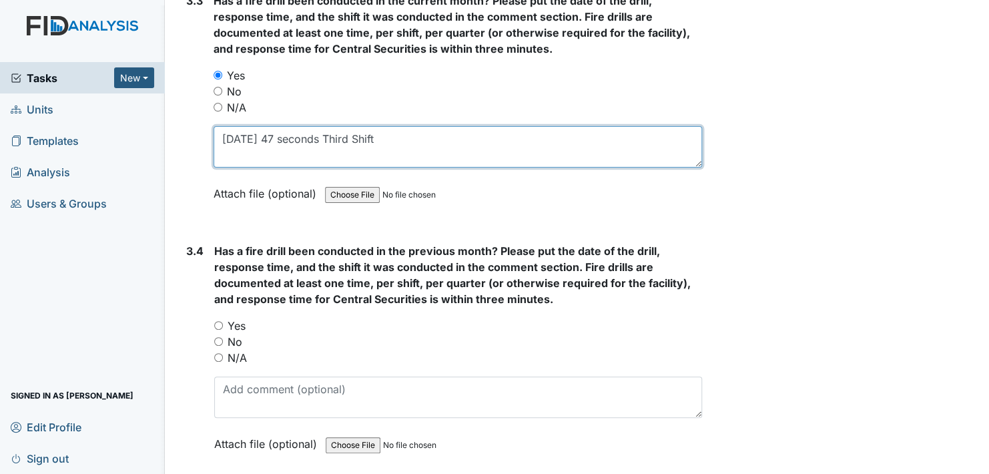
scroll to position [5872, 0]
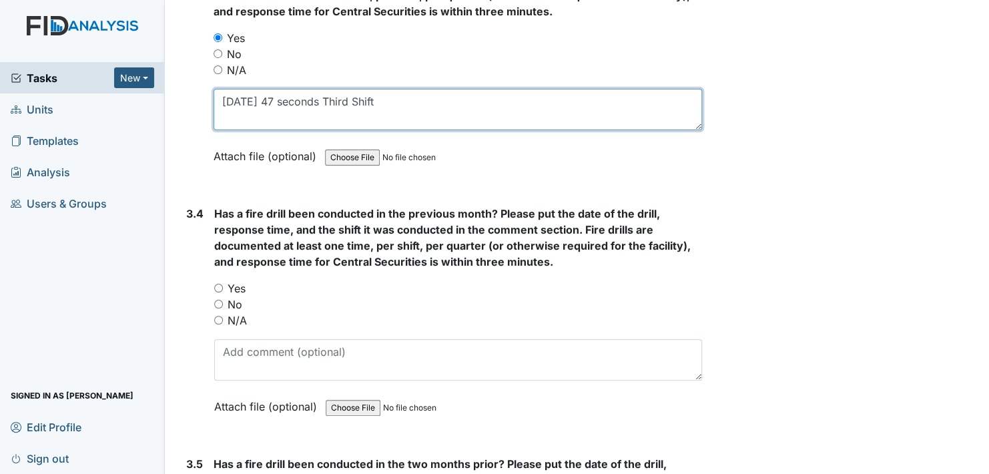
type textarea "August 8, 2025 47 seconds Third Shift"
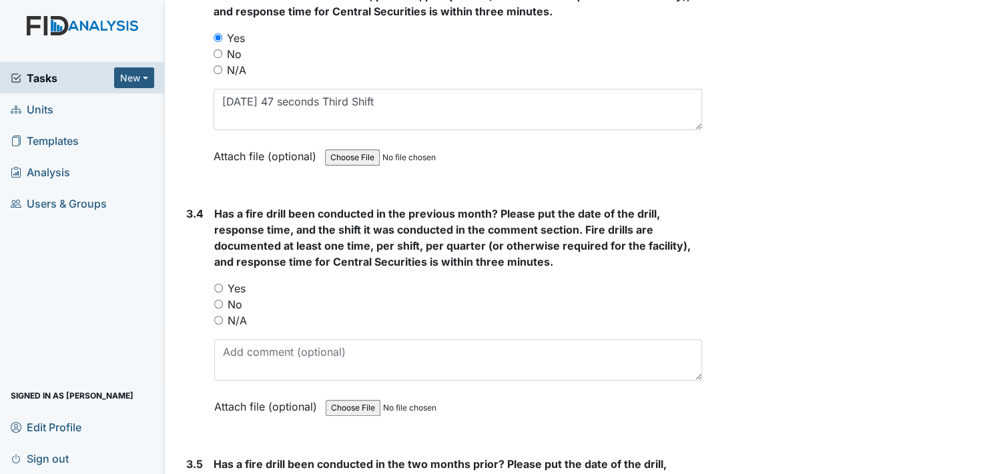
click at [216, 284] on input "Yes" at bounding box center [218, 288] width 9 height 9
radio input "true"
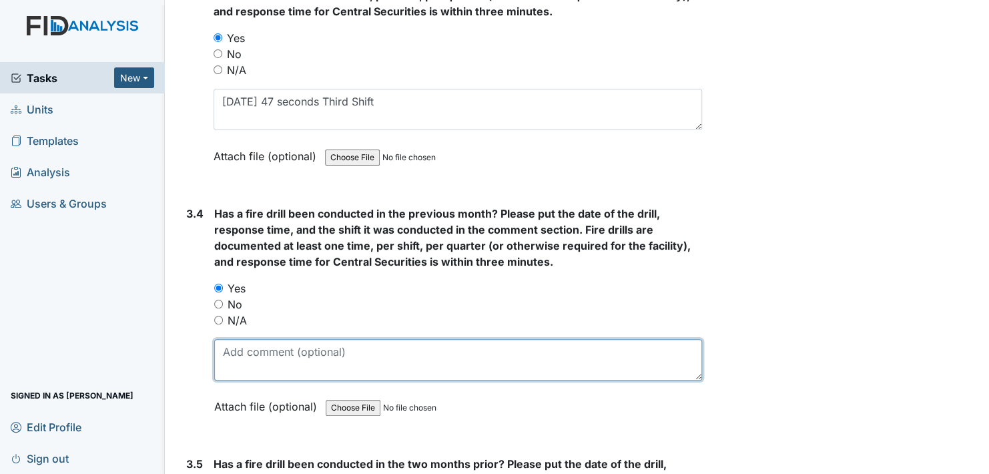
click at [239, 348] on textarea at bounding box center [458, 359] width 488 height 41
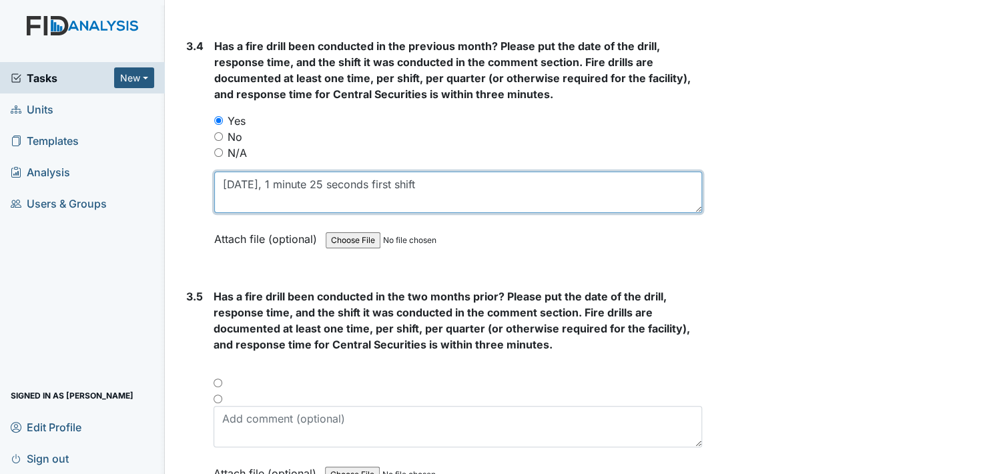
scroll to position [6072, 0]
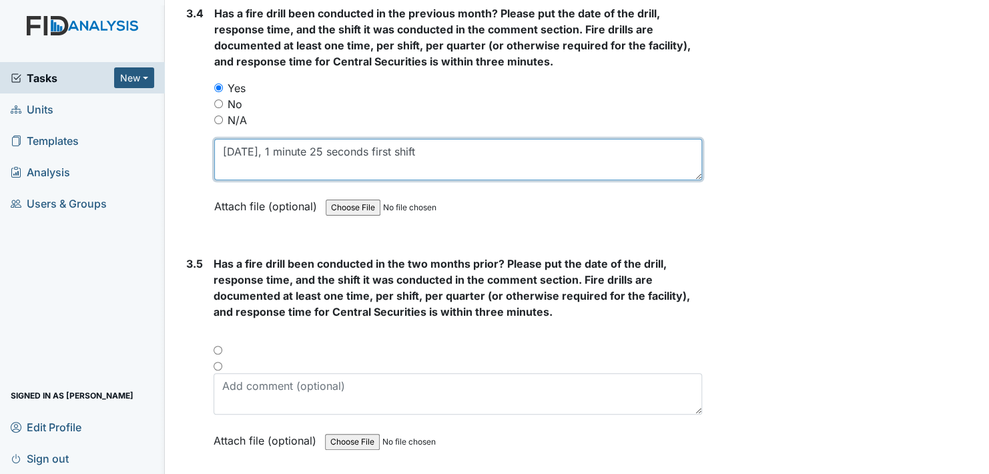
type textarea "July 9, 1 minute 25 seconds first shift"
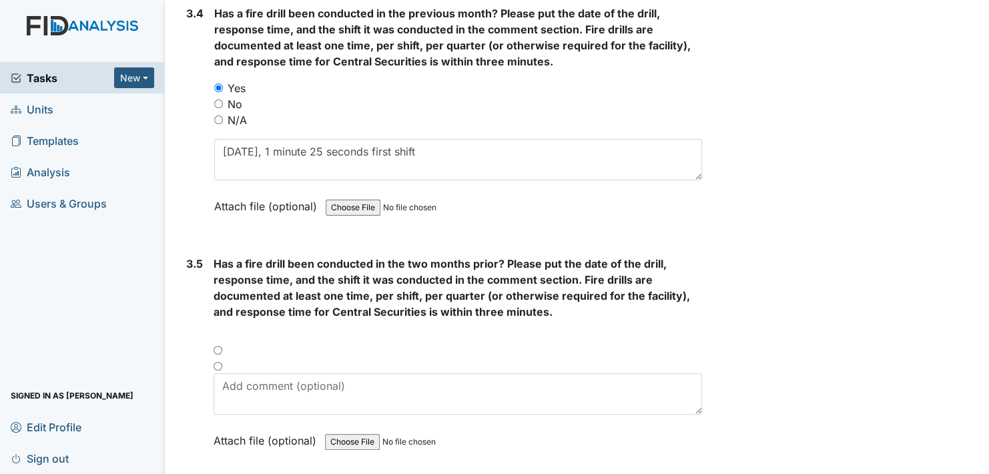
click at [220, 346] on div at bounding box center [458, 354] width 488 height 16
click at [216, 346] on div at bounding box center [458, 354] width 488 height 16
click at [217, 346] on div at bounding box center [458, 354] width 488 height 16
click at [218, 346] on input "radio" at bounding box center [218, 350] width 9 height 9
radio input "true"
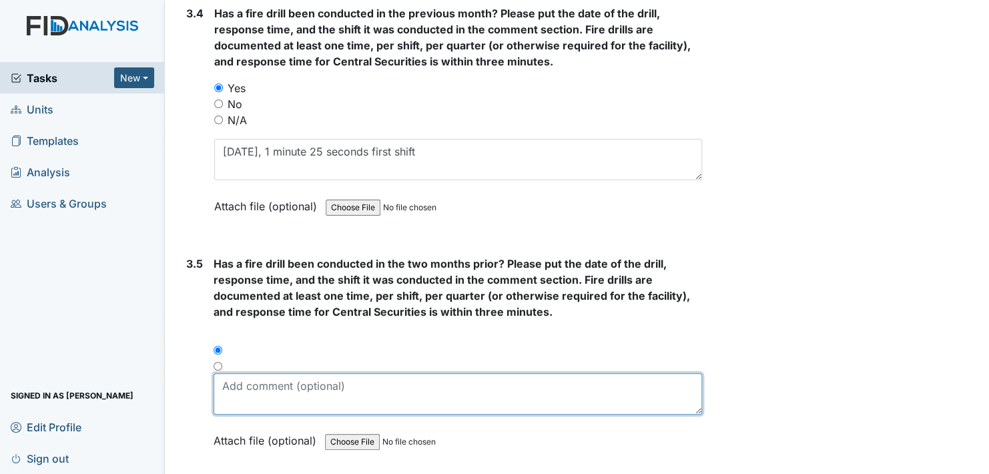
click at [271, 386] on textarea at bounding box center [458, 393] width 488 height 41
type textarea "^"
type textarea "6/16/2025"
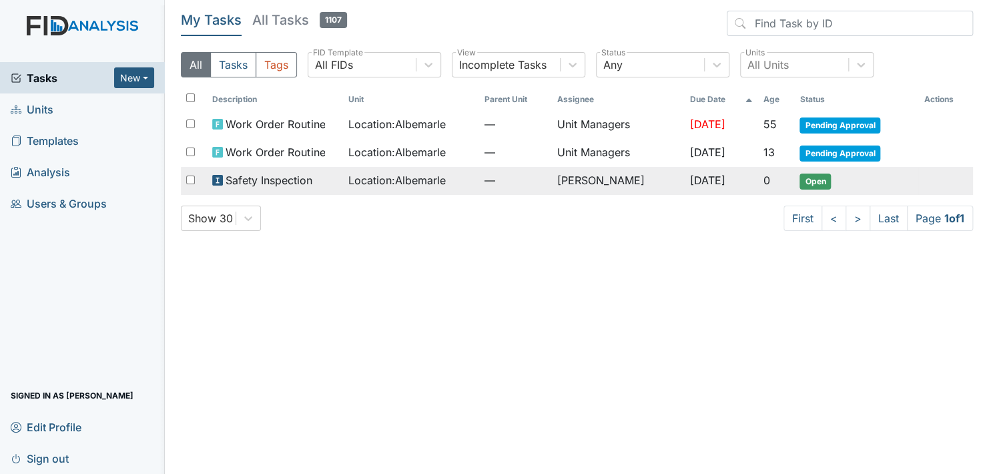
drag, startPoint x: 814, startPoint y: 175, endPoint x: 817, endPoint y: 166, distance: 9.7
click at [815, 175] on span "Open" at bounding box center [814, 181] width 31 height 16
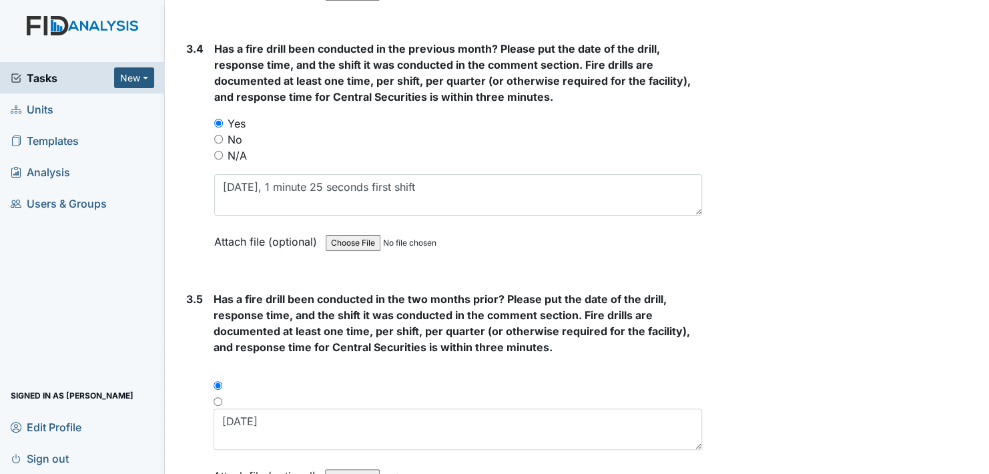
scroll to position [6072, 0]
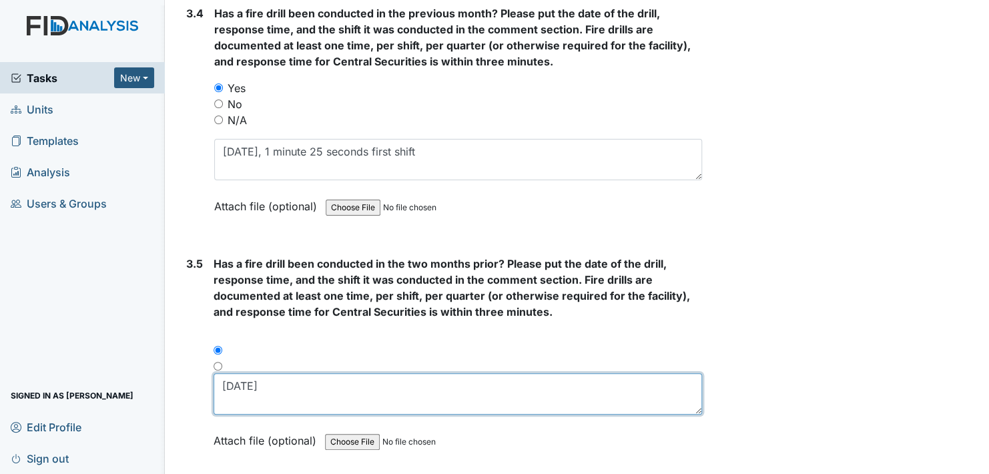
click at [318, 373] on textarea "6/16/2025" at bounding box center [458, 393] width 488 height 41
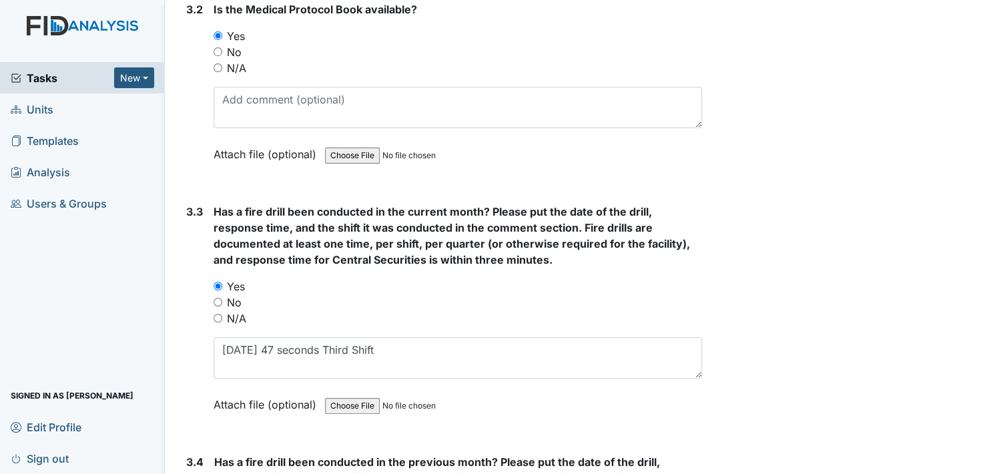
scroll to position [5605, 0]
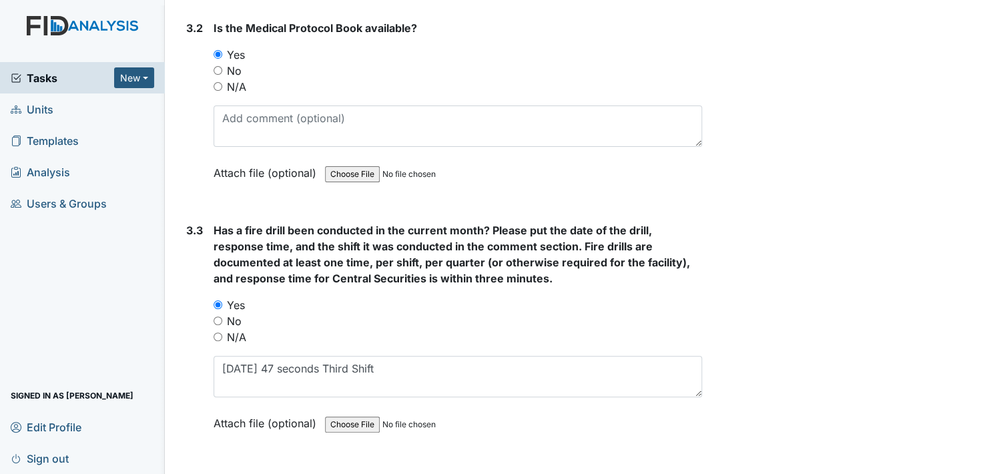
type textarea "6/16/2025 1 minute 9 seconds third shift"
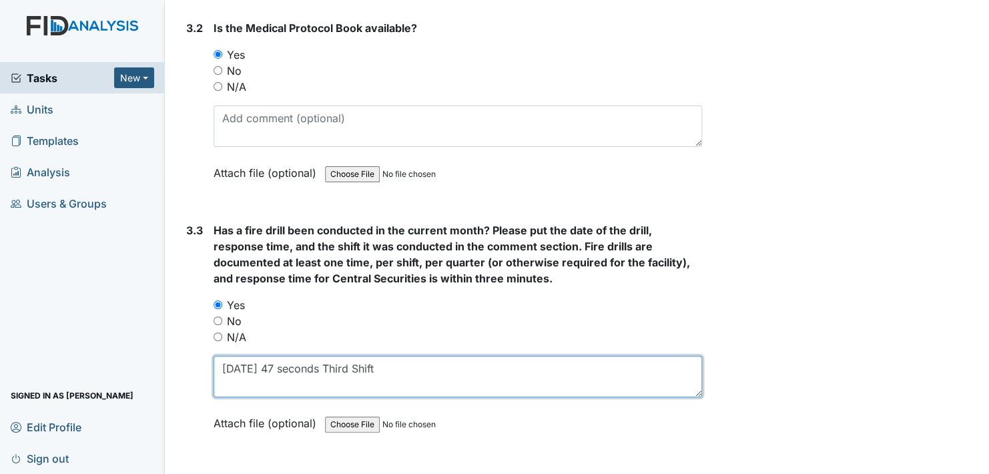
drag, startPoint x: 430, startPoint y: 349, endPoint x: 536, endPoint y: 372, distance: 109.3
click at [430, 356] on textarea "August 8, 2025 47 seconds Third Shift" at bounding box center [458, 376] width 488 height 41
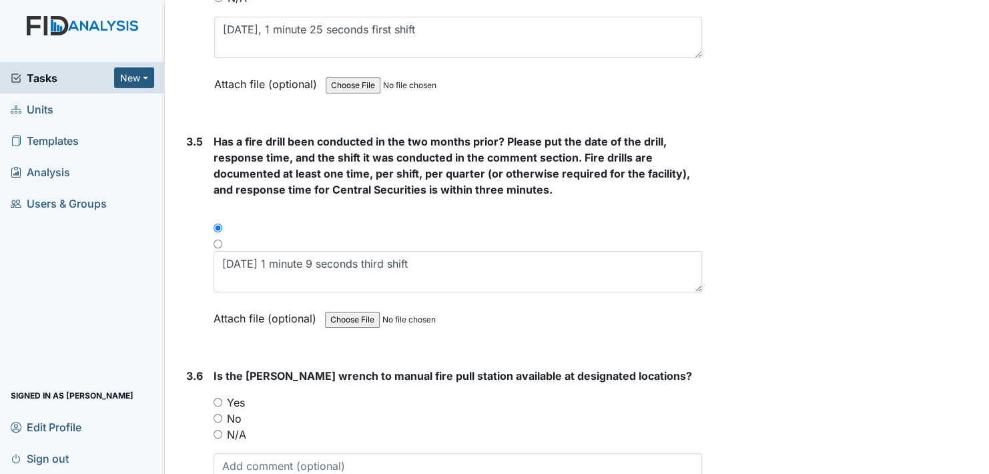
scroll to position [6339, 0]
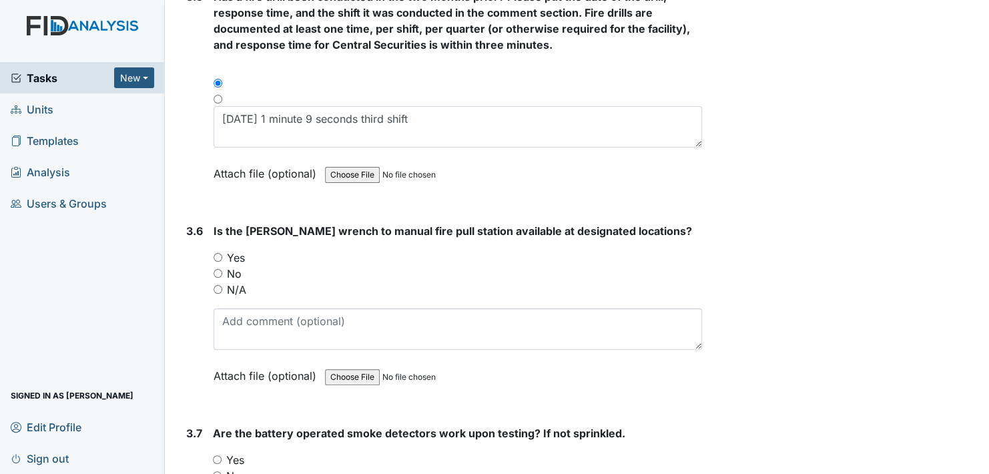
type textarea "August 8, 2025 47 seconds Third Shift/ 8/7/2025 2 minutes second shift"
click at [222, 253] on input "Yes" at bounding box center [218, 257] width 9 height 9
radio input "true"
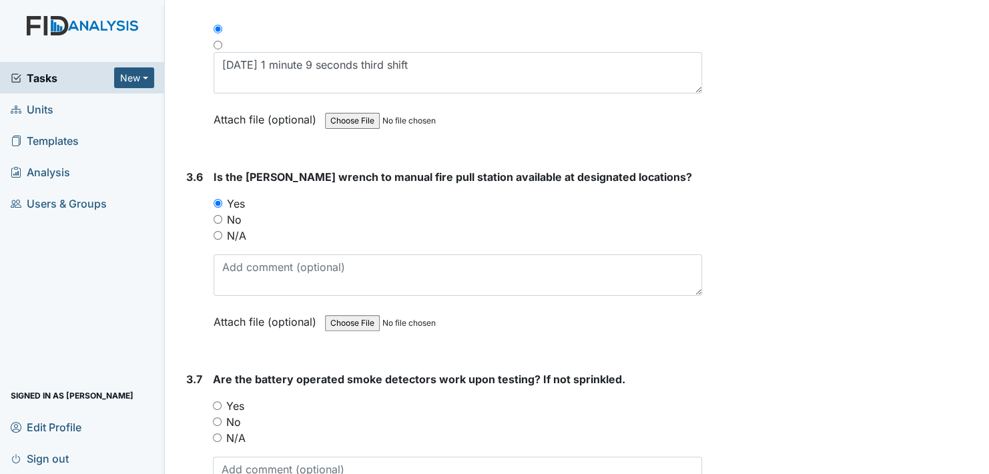
scroll to position [6472, 0]
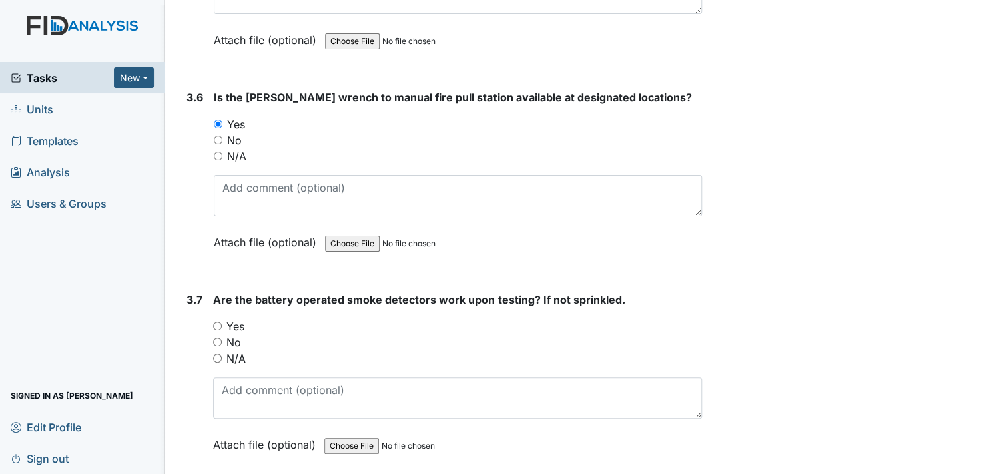
click at [214, 322] on input "Yes" at bounding box center [217, 326] width 9 height 9
radio input "true"
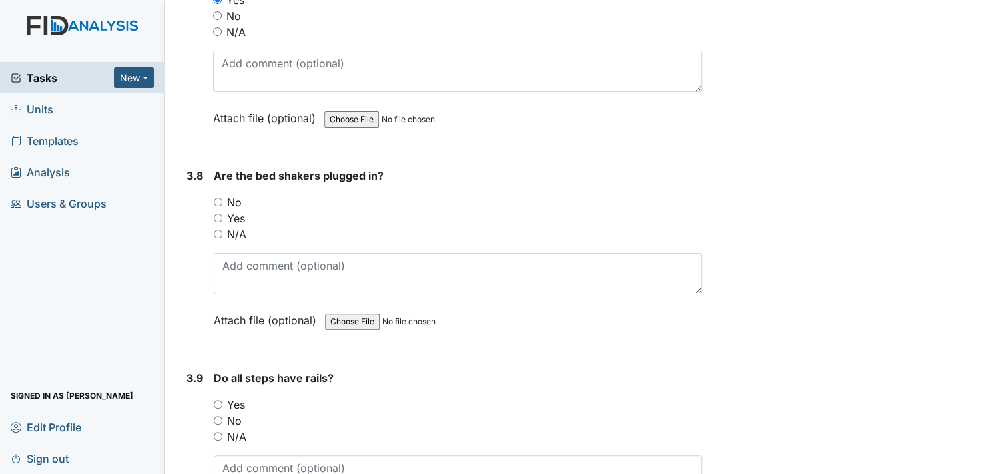
scroll to position [6806, 0]
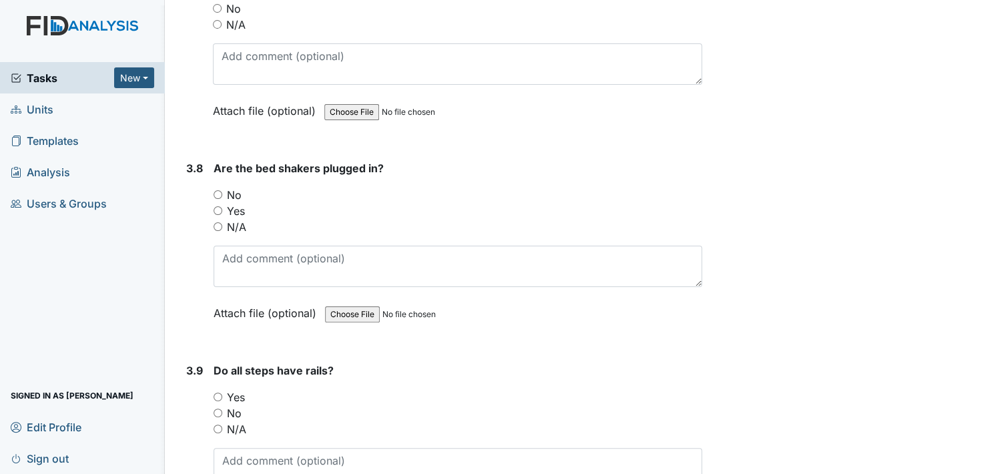
click at [217, 222] on input "N/A" at bounding box center [218, 226] width 9 height 9
radio input "true"
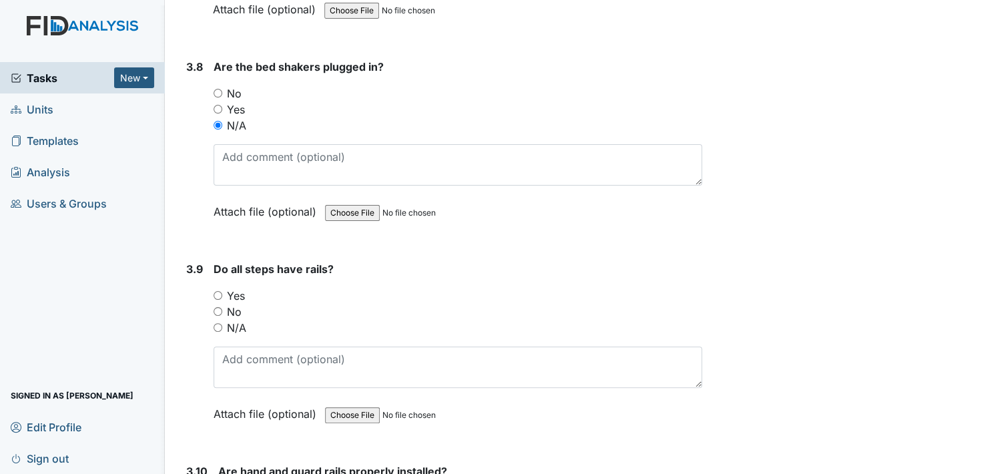
scroll to position [6939, 0]
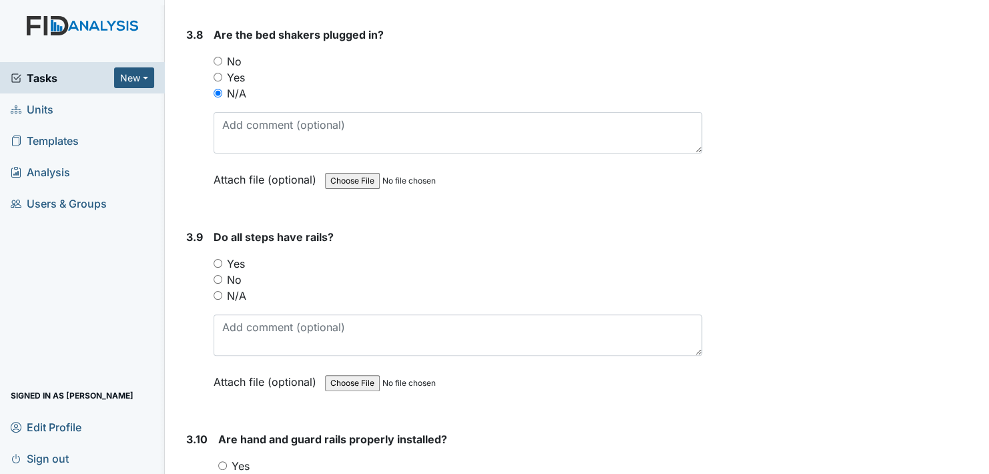
click at [220, 291] on input "N/A" at bounding box center [218, 295] width 9 height 9
radio input "true"
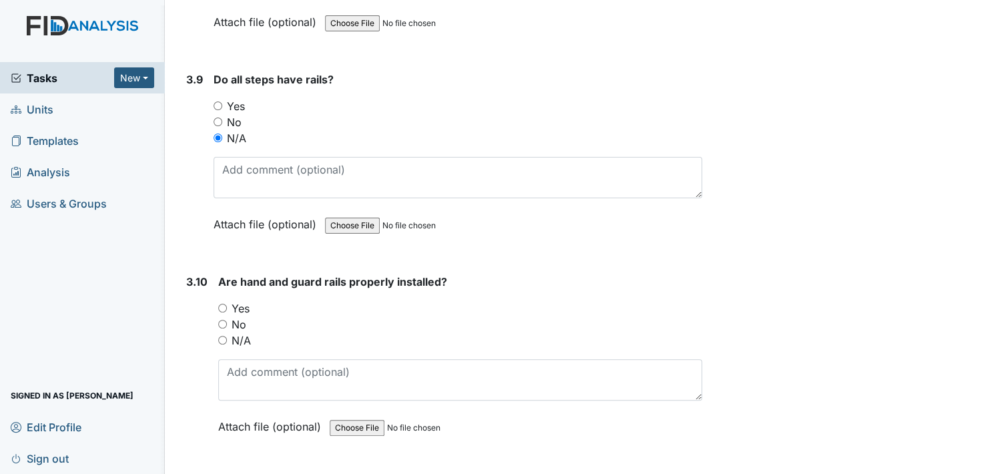
scroll to position [7139, 0]
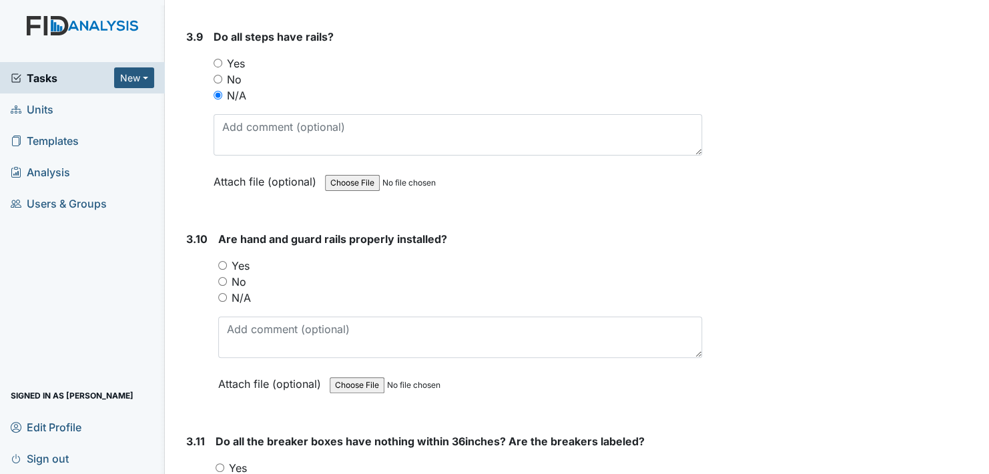
click at [224, 293] on input "N/A" at bounding box center [222, 297] width 9 height 9
radio input "true"
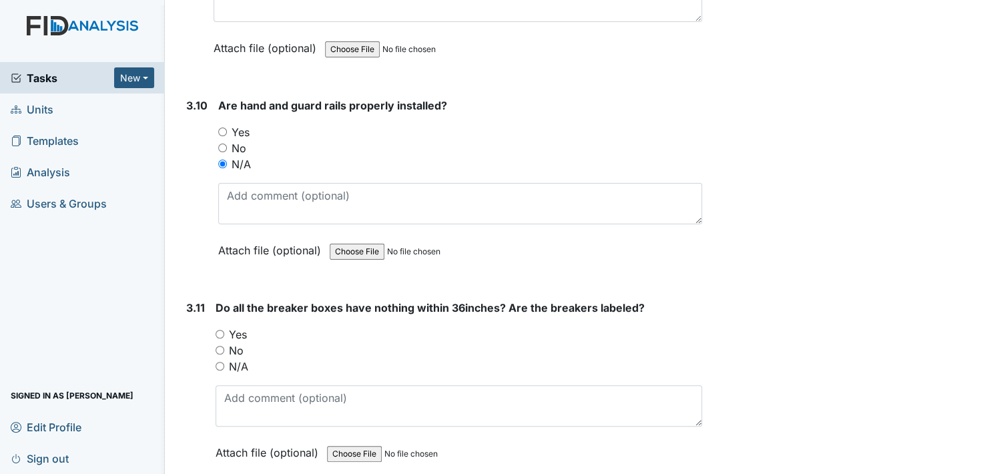
scroll to position [7340, 0]
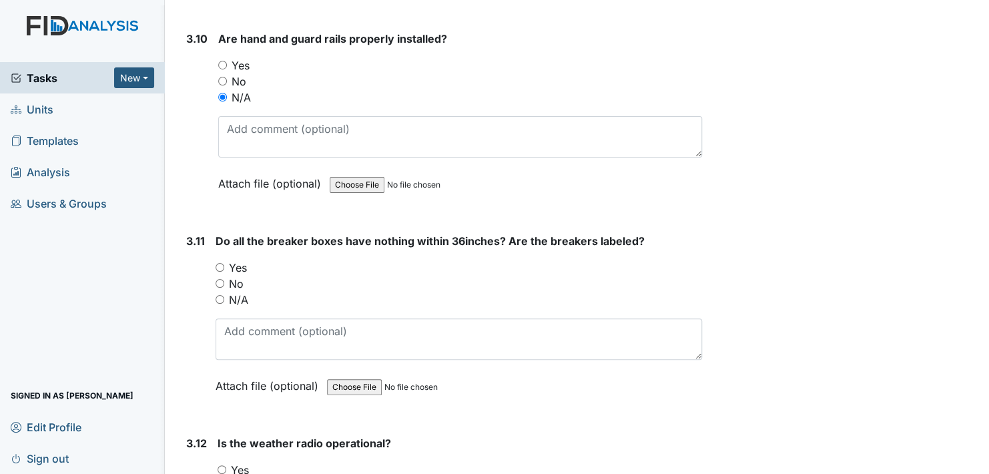
click at [219, 263] on input "Yes" at bounding box center [220, 267] width 9 height 9
radio input "true"
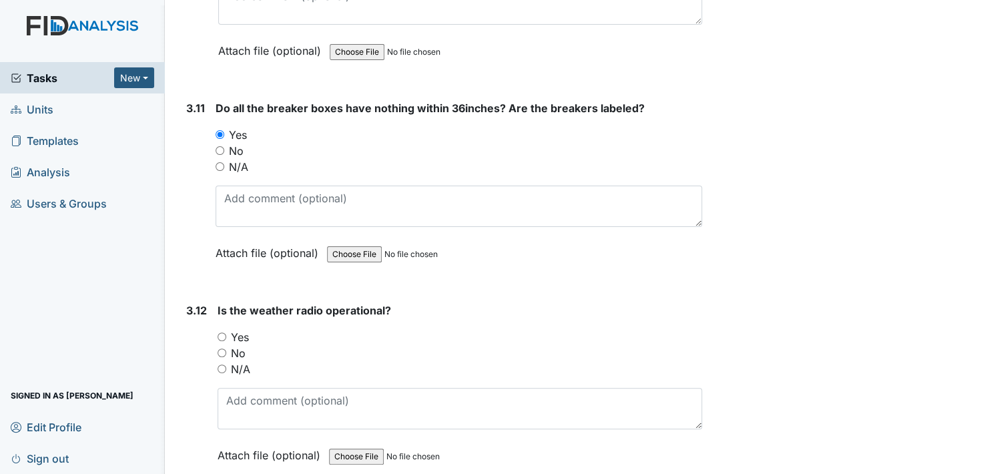
scroll to position [7473, 0]
click at [223, 332] on input "Yes" at bounding box center [222, 336] width 9 height 9
radio input "true"
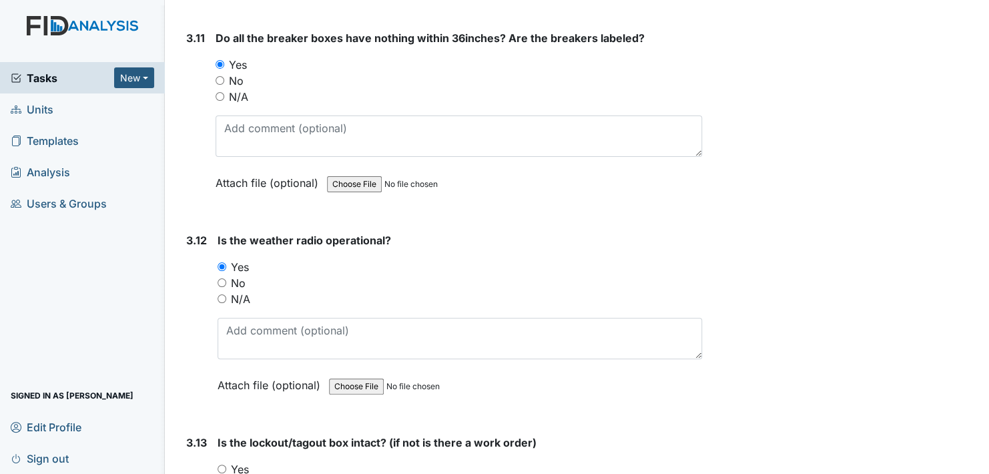
scroll to position [7673, 0]
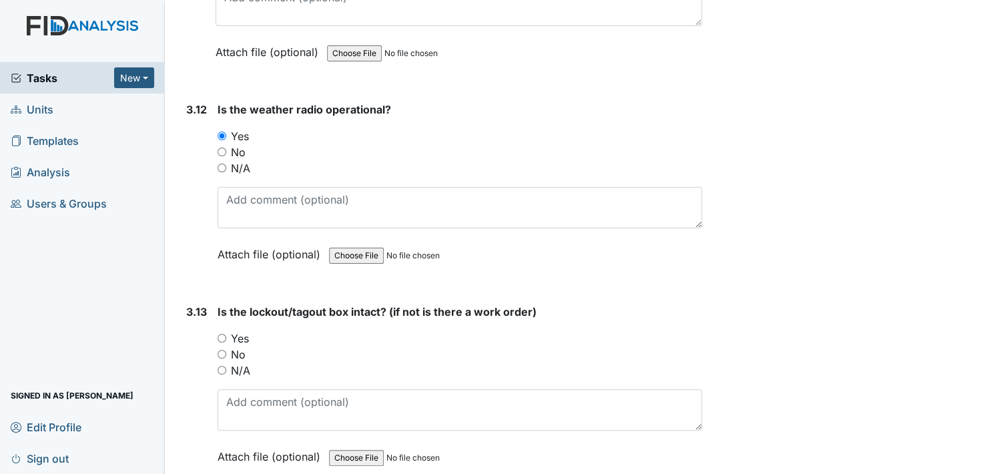
click at [222, 334] on input "Yes" at bounding box center [222, 338] width 9 height 9
radio input "true"
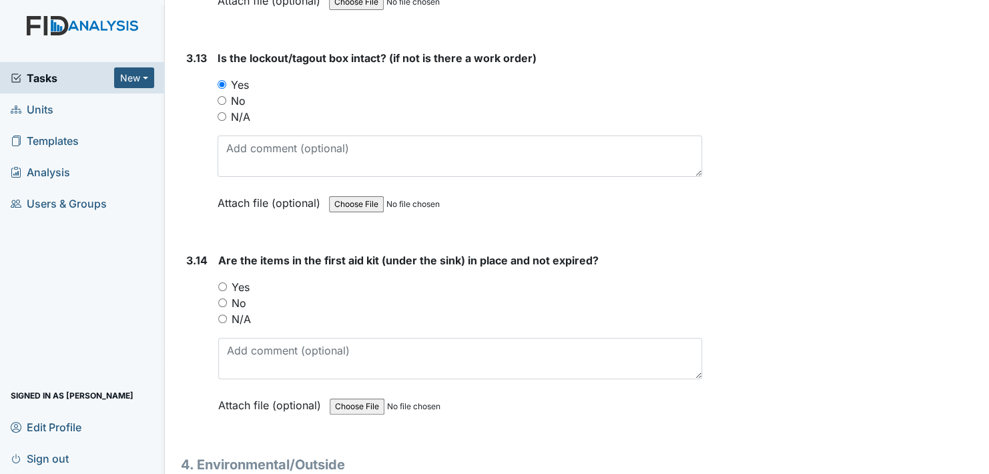
scroll to position [7940, 0]
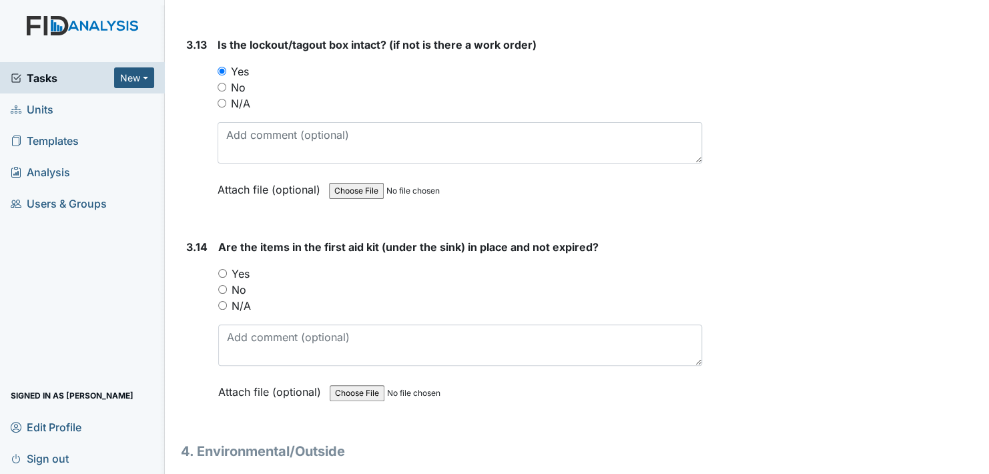
click at [220, 269] on input "Yes" at bounding box center [222, 273] width 9 height 9
radio input "true"
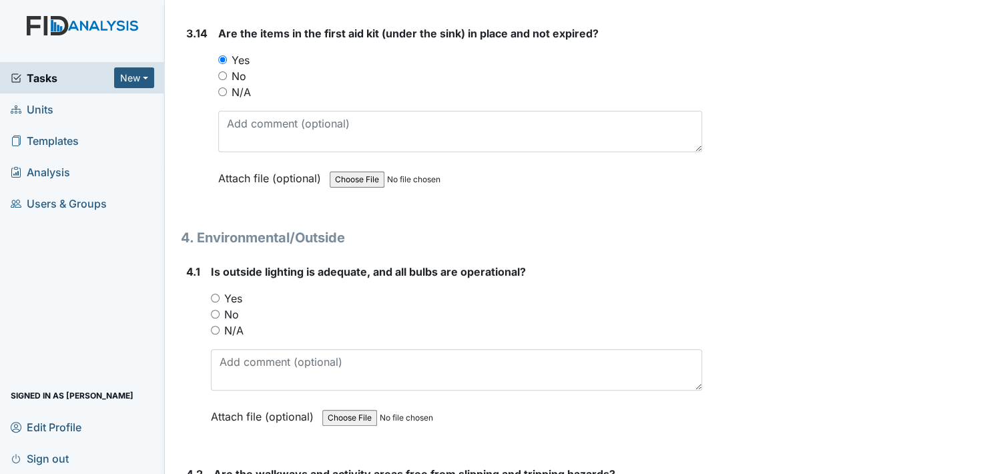
scroll to position [8207, 0]
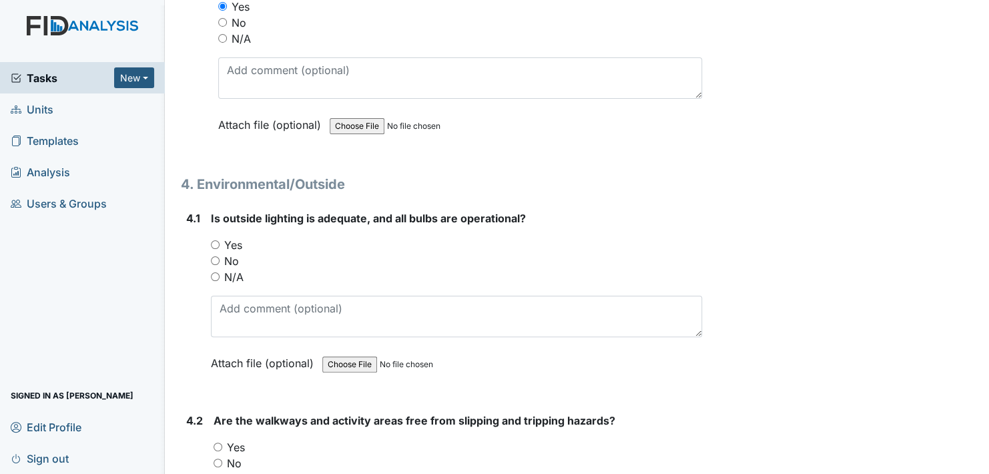
click at [217, 240] on input "Yes" at bounding box center [215, 244] width 9 height 9
radio input "true"
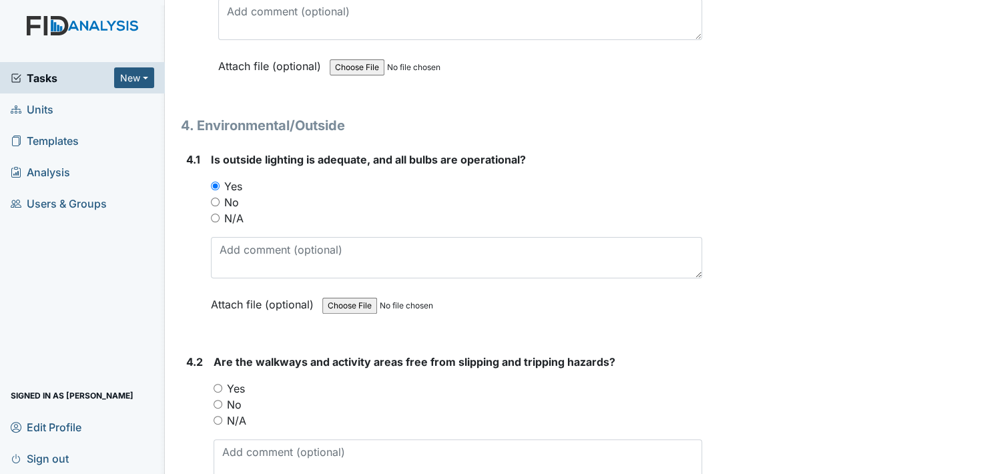
scroll to position [8340, 0]
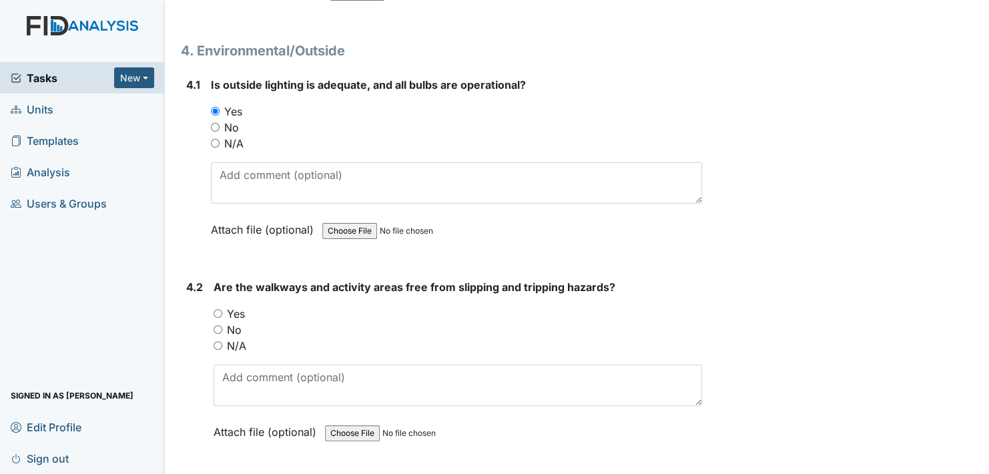
click at [217, 309] on input "Yes" at bounding box center [218, 313] width 9 height 9
radio input "true"
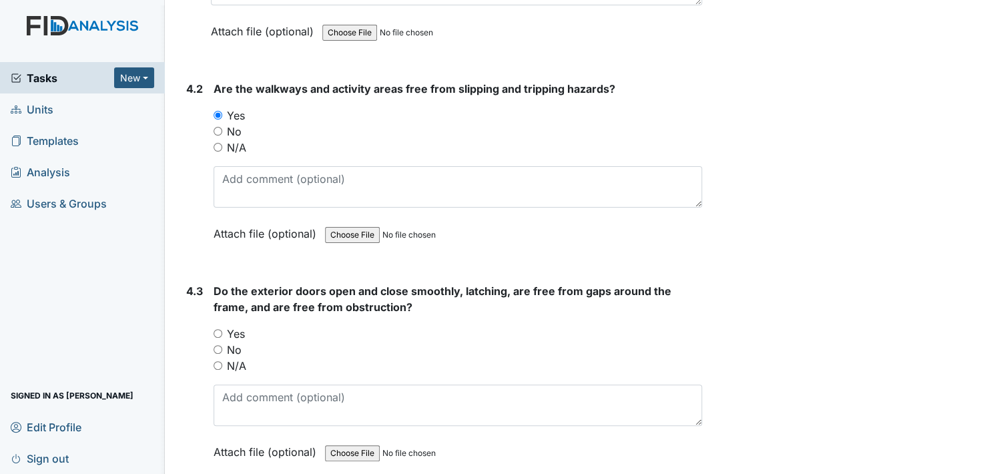
scroll to position [8541, 0]
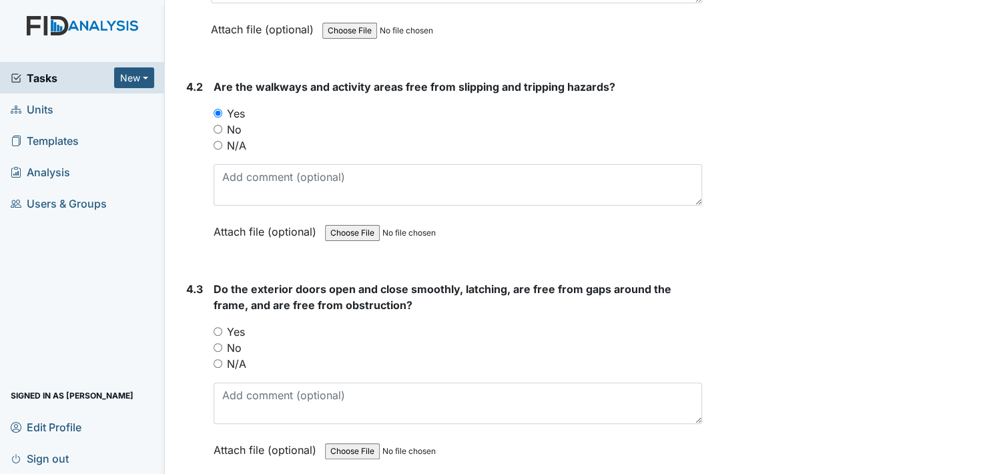
click at [219, 327] on input "Yes" at bounding box center [218, 331] width 9 height 9
radio input "true"
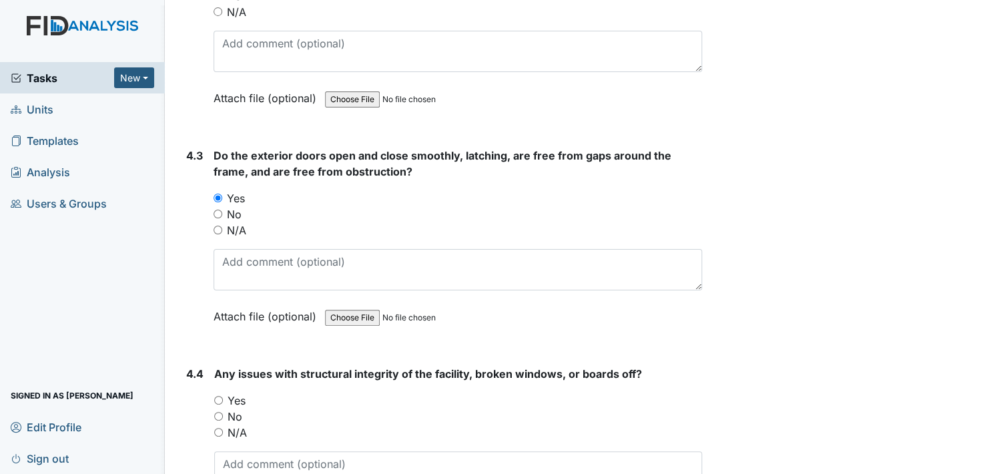
scroll to position [8741, 0]
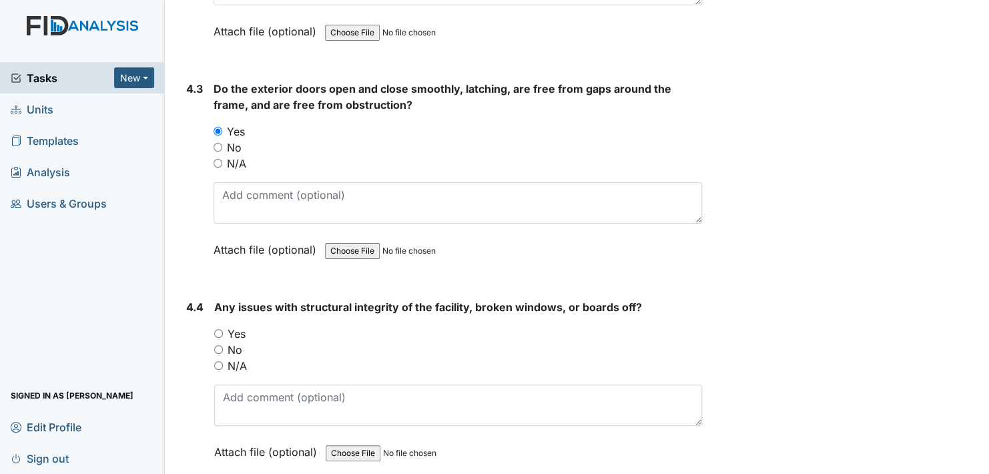
click at [216, 345] on input "No" at bounding box center [218, 349] width 9 height 9
radio input "true"
click at [216, 345] on input "No" at bounding box center [218, 349] width 9 height 9
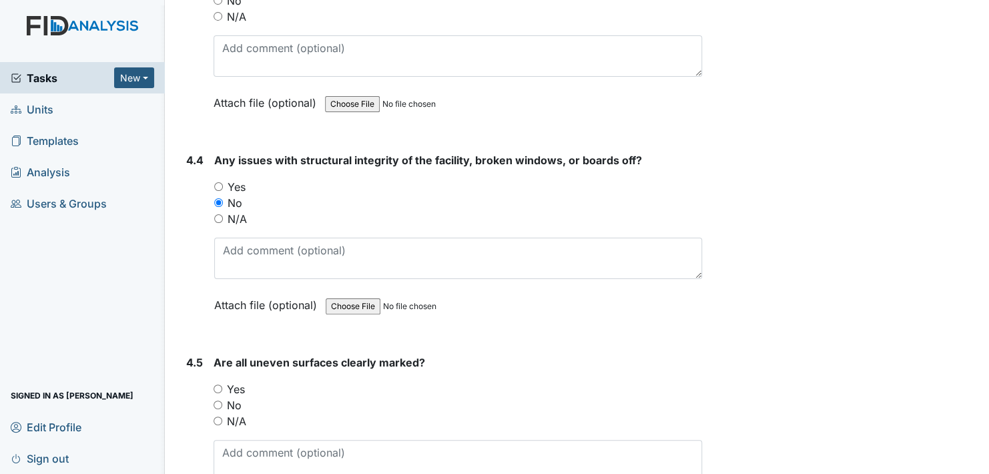
scroll to position [8941, 0]
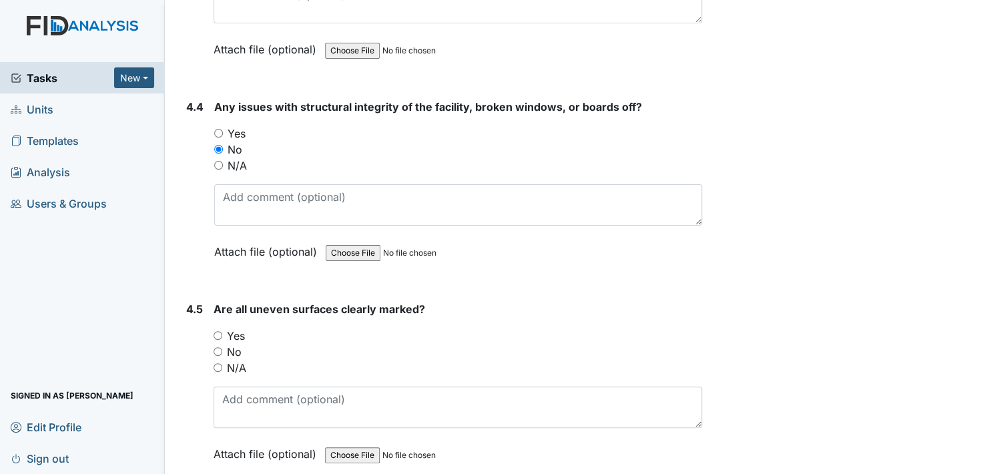
click at [218, 331] on input "Yes" at bounding box center [218, 335] width 9 height 9
radio input "true"
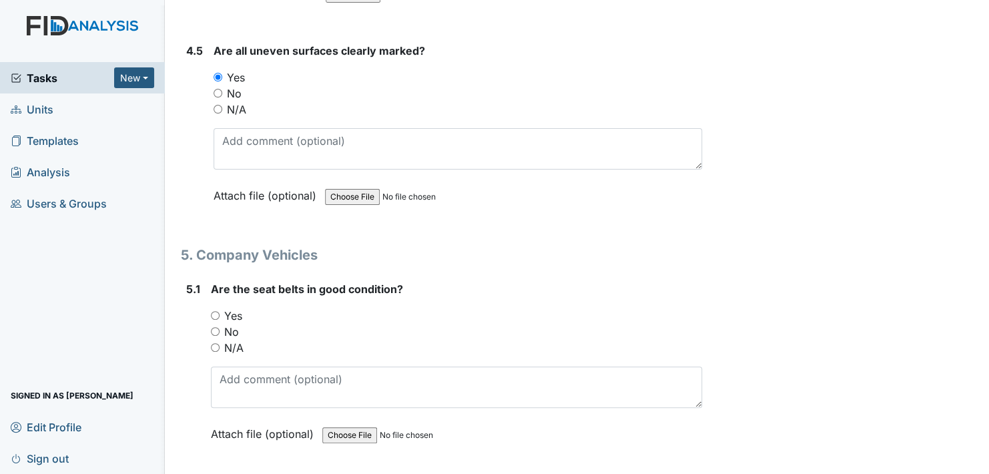
scroll to position [9208, 0]
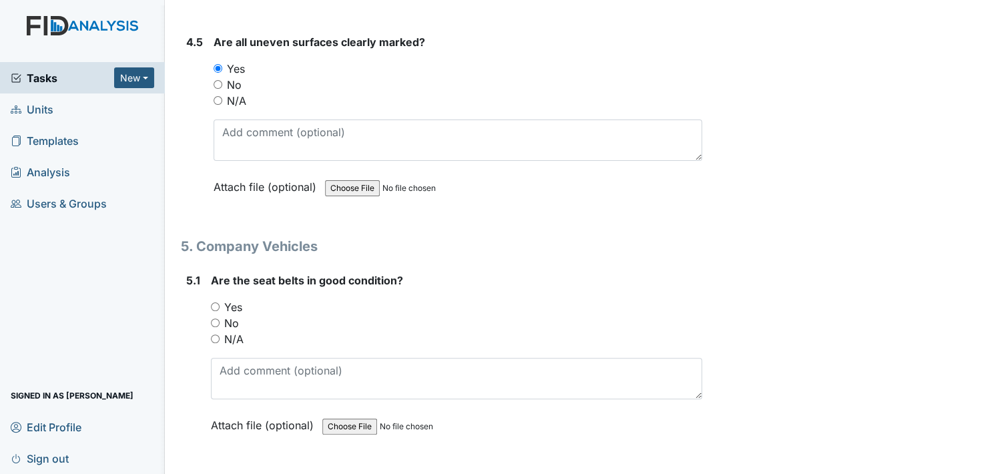
click at [214, 302] on input "Yes" at bounding box center [215, 306] width 9 height 9
radio input "true"
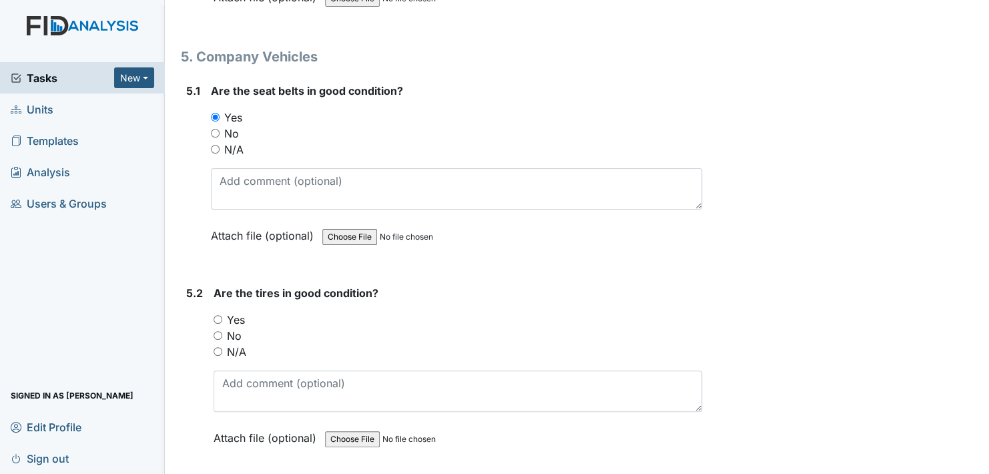
scroll to position [9408, 0]
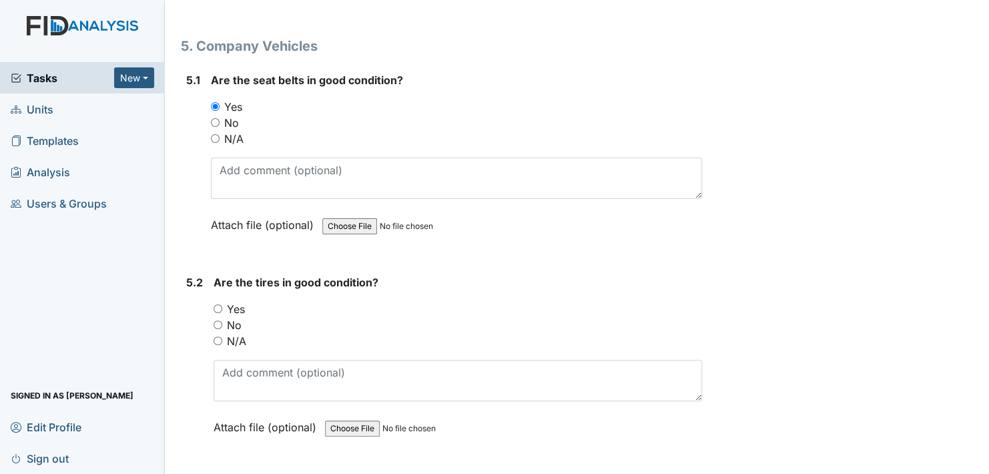
click at [219, 304] on input "Yes" at bounding box center [218, 308] width 9 height 9
radio input "true"
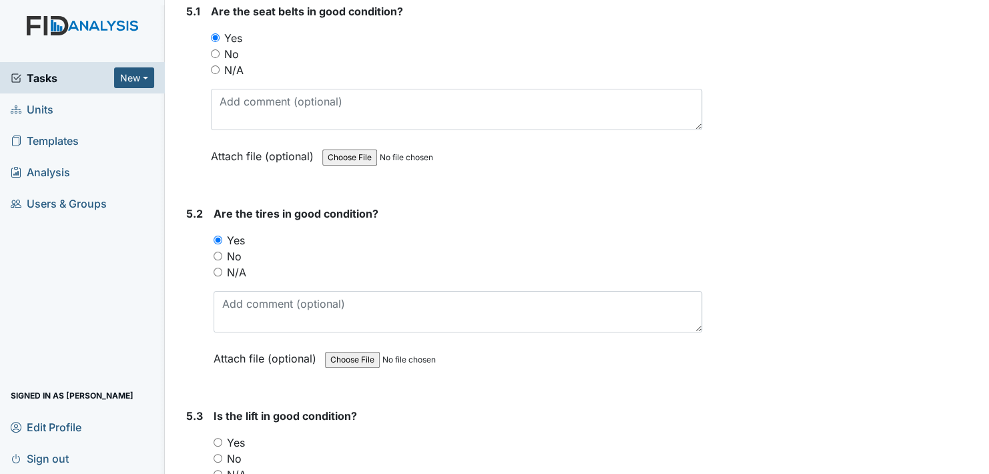
scroll to position [9608, 0]
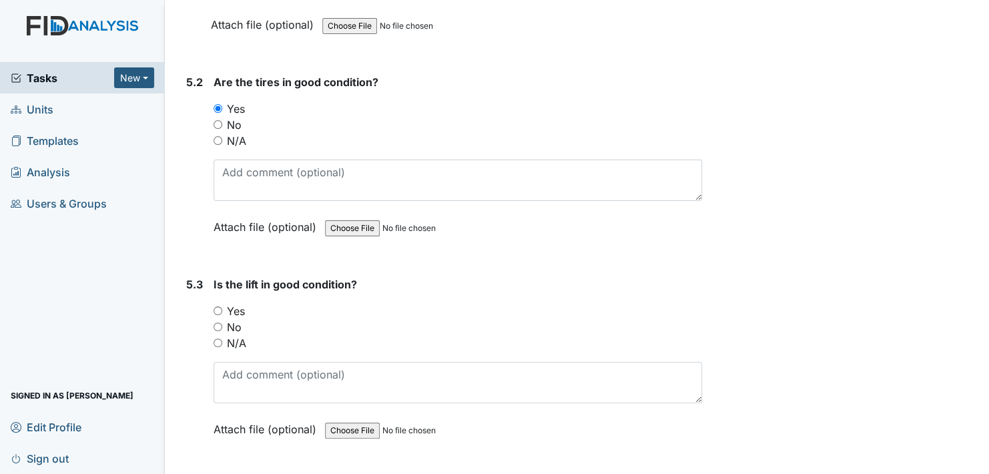
click at [219, 306] on input "Yes" at bounding box center [218, 310] width 9 height 9
radio input "true"
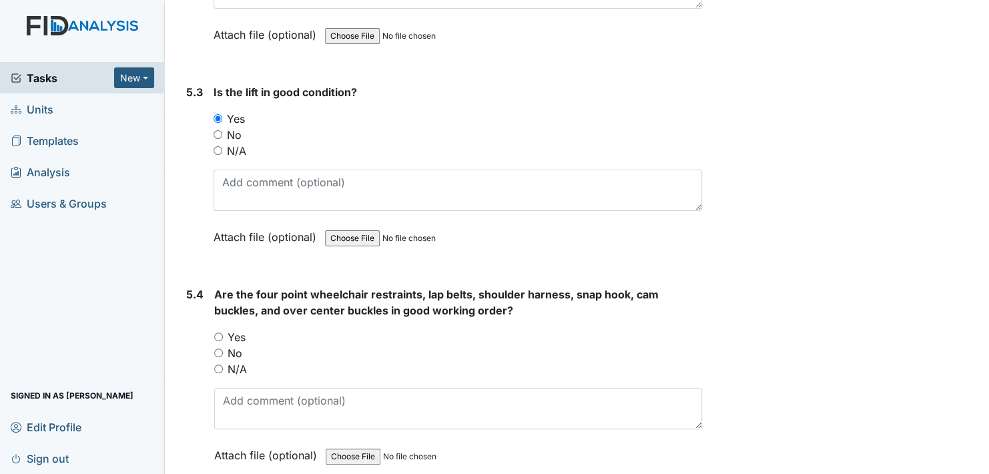
scroll to position [9808, 0]
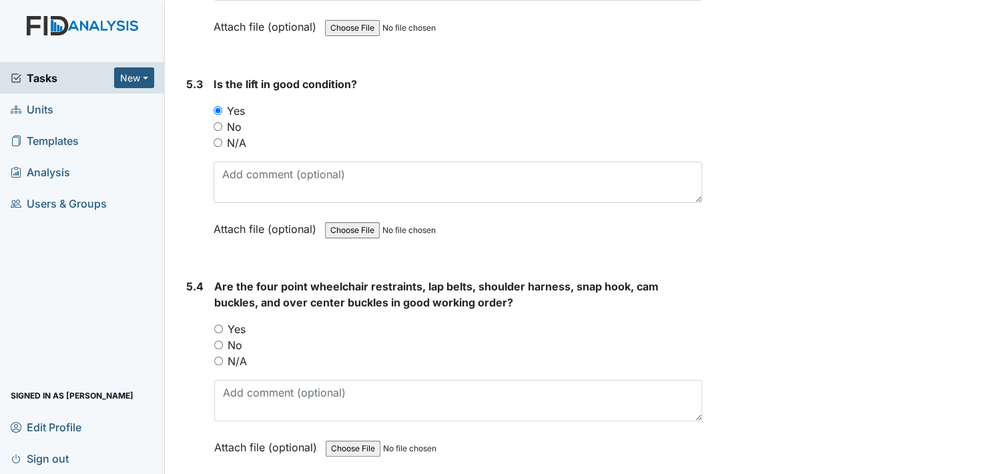
click at [220, 324] on input "Yes" at bounding box center [218, 328] width 9 height 9
radio input "true"
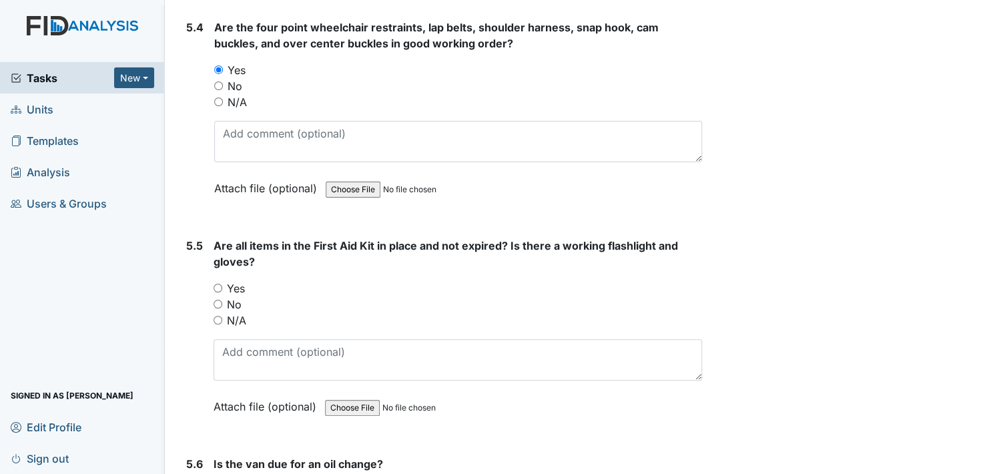
scroll to position [10075, 0]
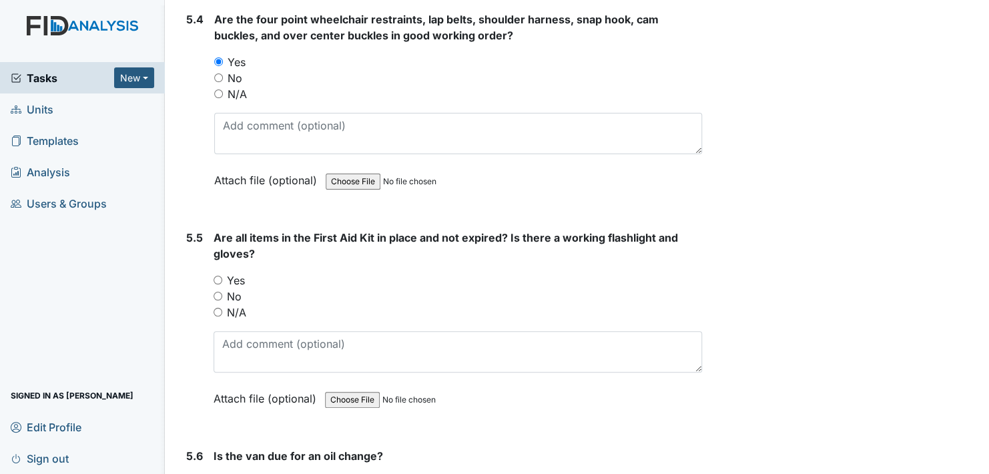
click at [220, 276] on input "Yes" at bounding box center [218, 280] width 9 height 9
radio input "true"
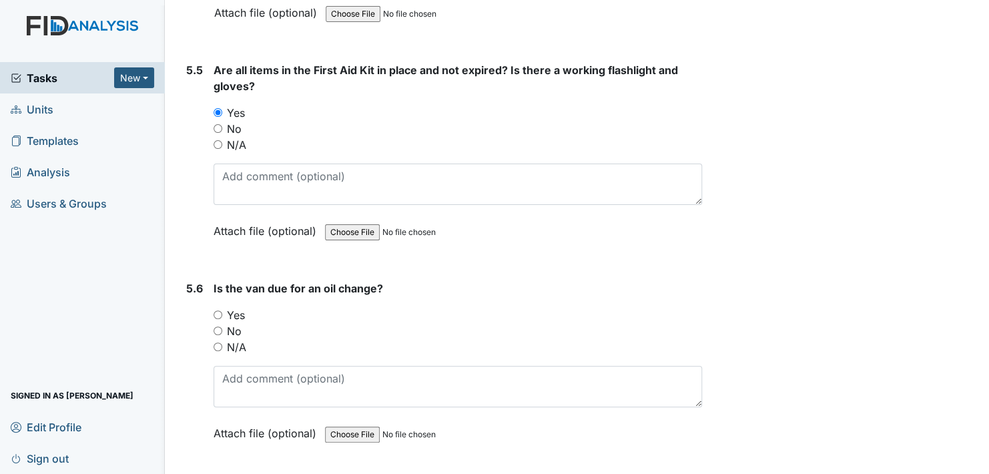
scroll to position [10253, 0]
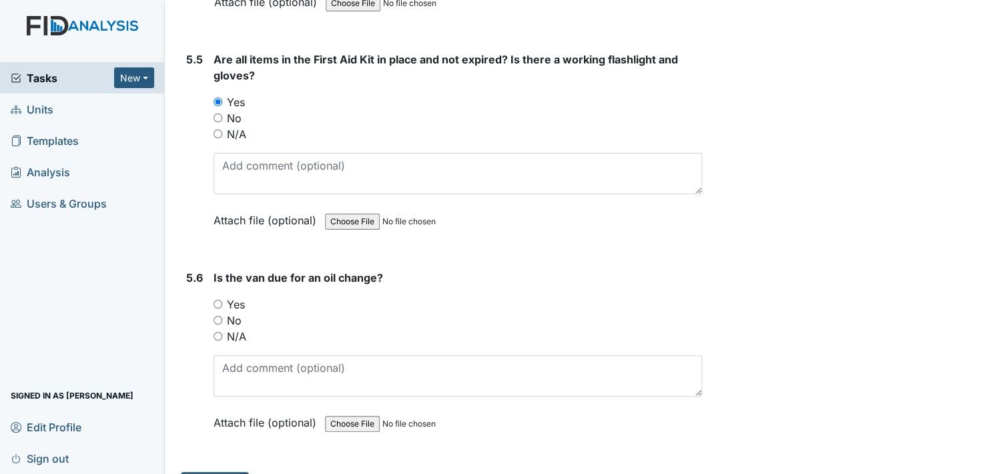
drag, startPoint x: 219, startPoint y: 284, endPoint x: 254, endPoint y: 294, distance: 36.8
click at [219, 316] on input "No" at bounding box center [218, 320] width 9 height 9
radio input "true"
